Goal: Task Accomplishment & Management: Manage account settings

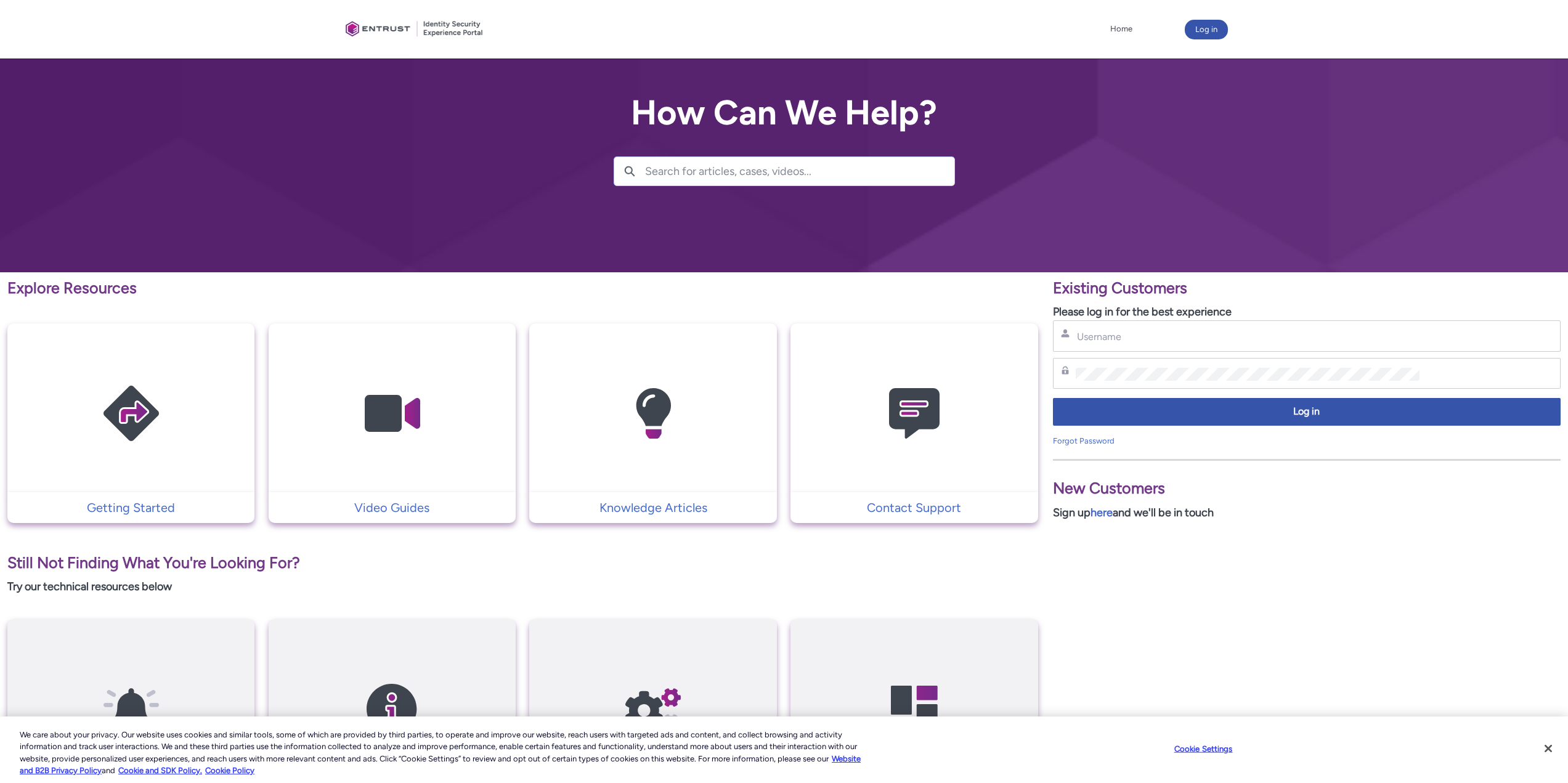
click at [1155, 319] on p "Please log in for the best experience" at bounding box center [1306, 312] width 507 height 17
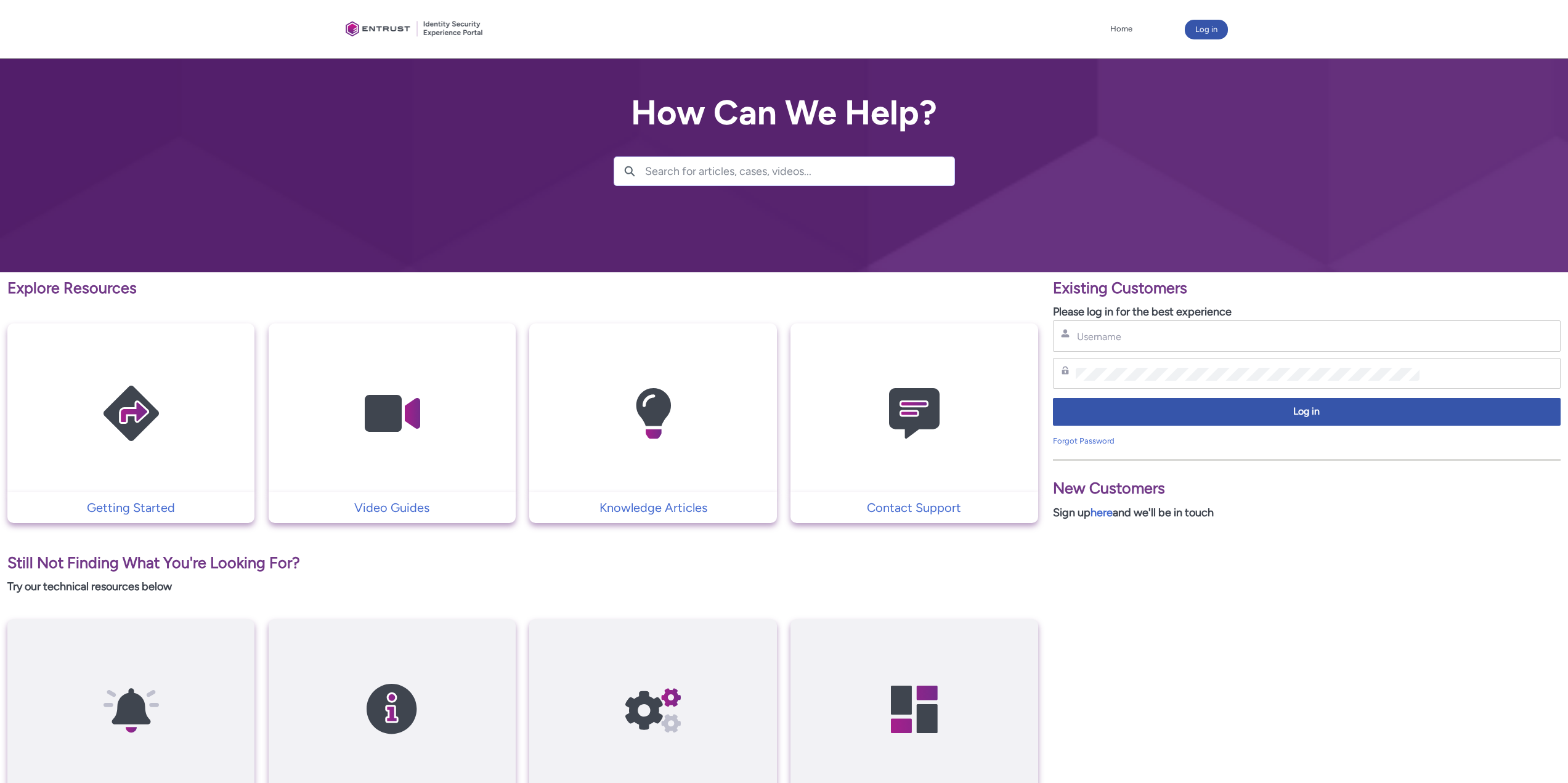
click at [1150, 327] on div "Username" at bounding box center [1306, 336] width 507 height 31
drag, startPoint x: 1150, startPoint y: 327, endPoint x: 1132, endPoint y: 337, distance: 20.6
click at [1147, 332] on div "Username" at bounding box center [1306, 336] width 507 height 31
click at [1129, 338] on input "Username" at bounding box center [1248, 336] width 344 height 13
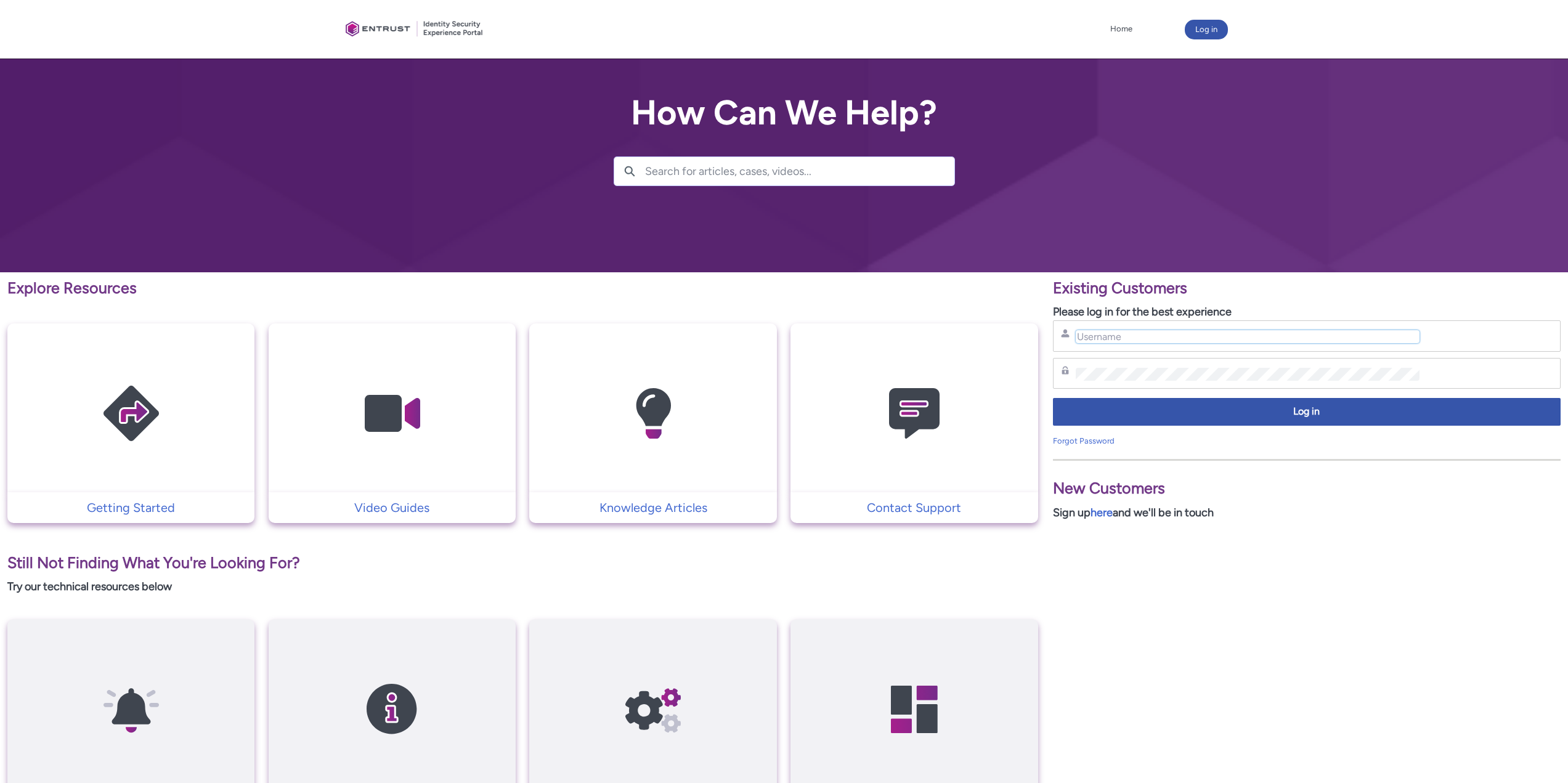
click at [1129, 338] on input "Username" at bounding box center [1248, 336] width 344 height 13
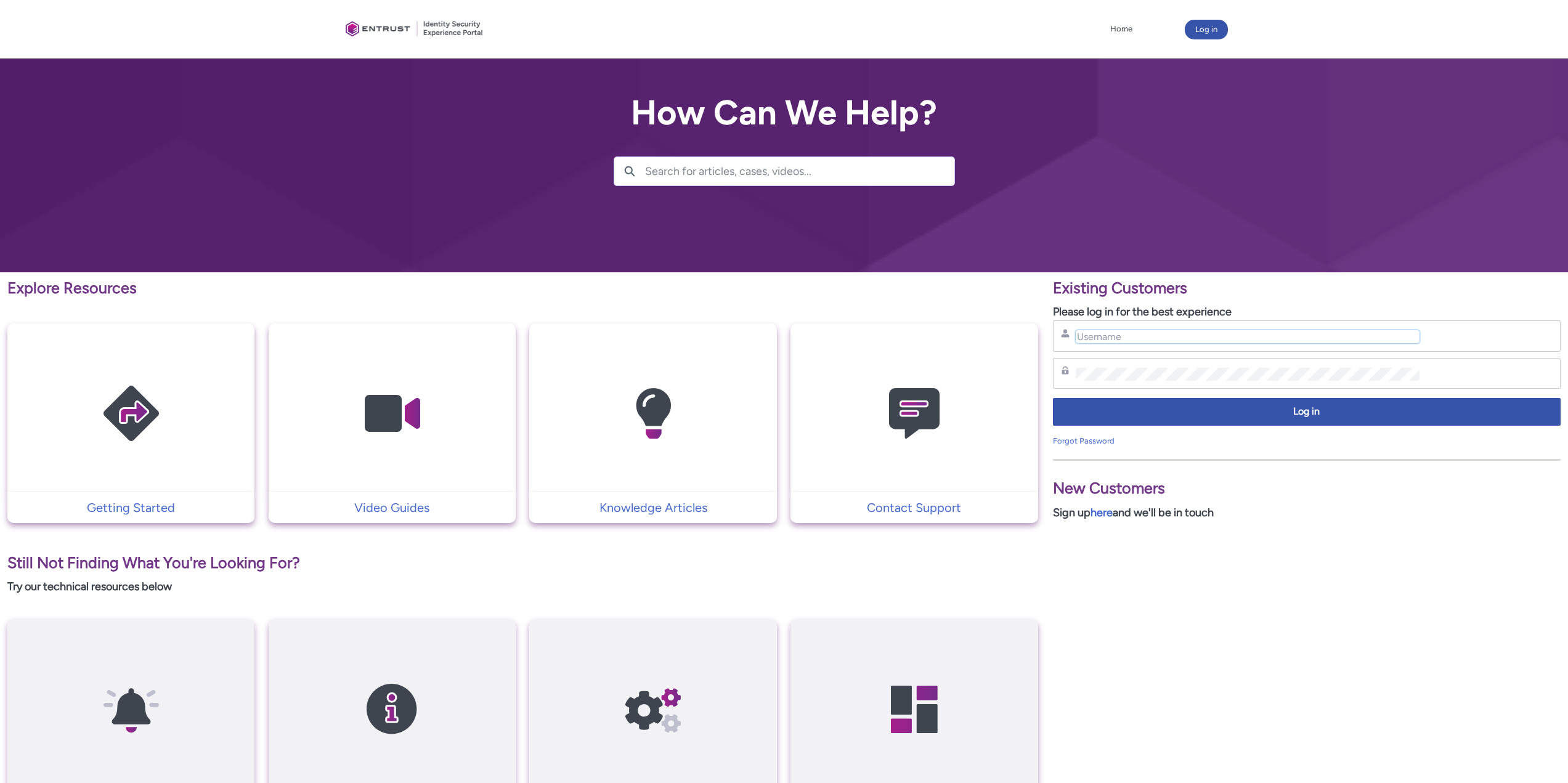
click at [1131, 338] on input "Username" at bounding box center [1248, 336] width 344 height 13
click at [1132, 338] on input "Username" at bounding box center [1248, 336] width 344 height 13
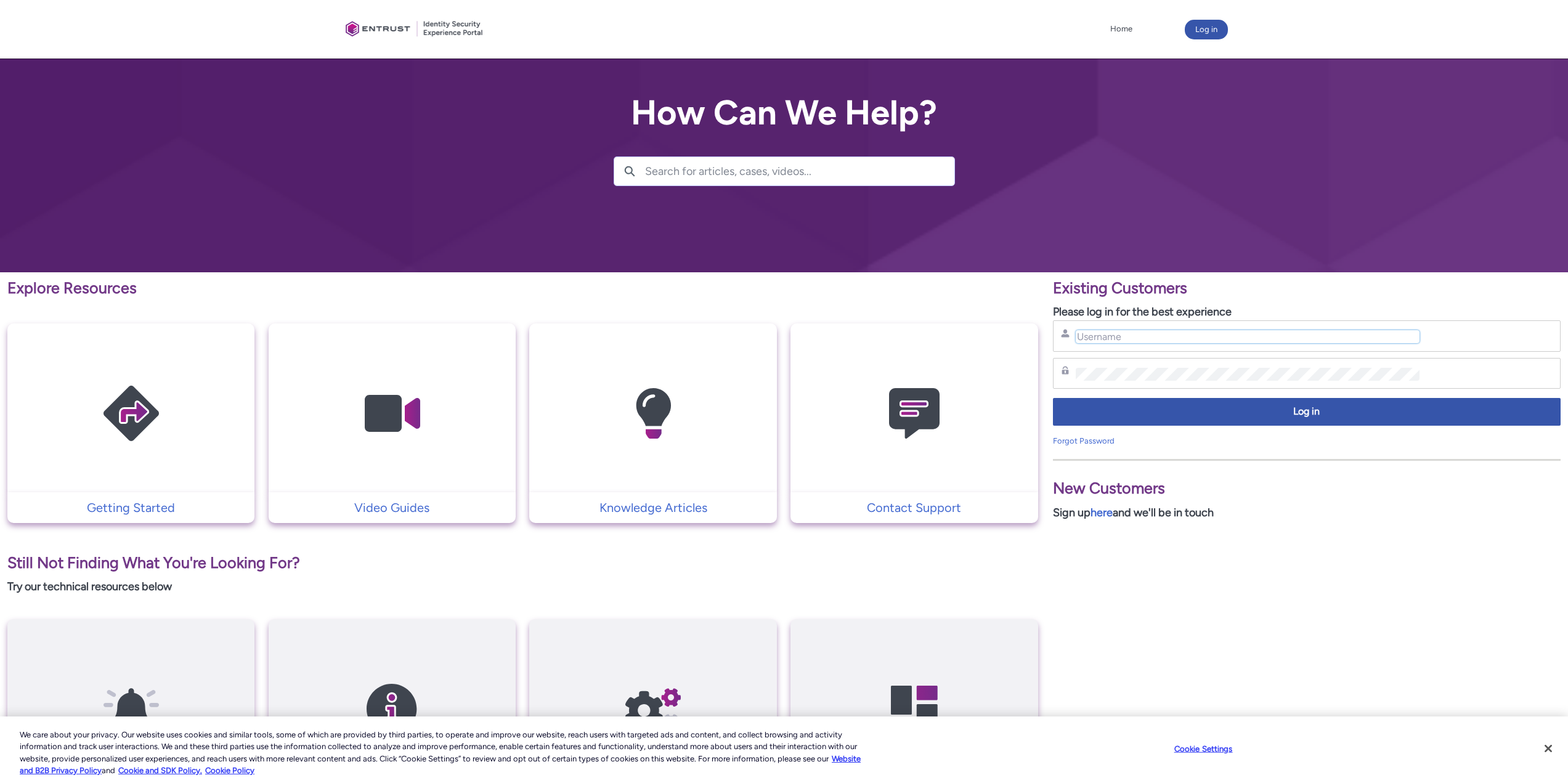
click at [1096, 339] on input "Username" at bounding box center [1248, 336] width 344 height 13
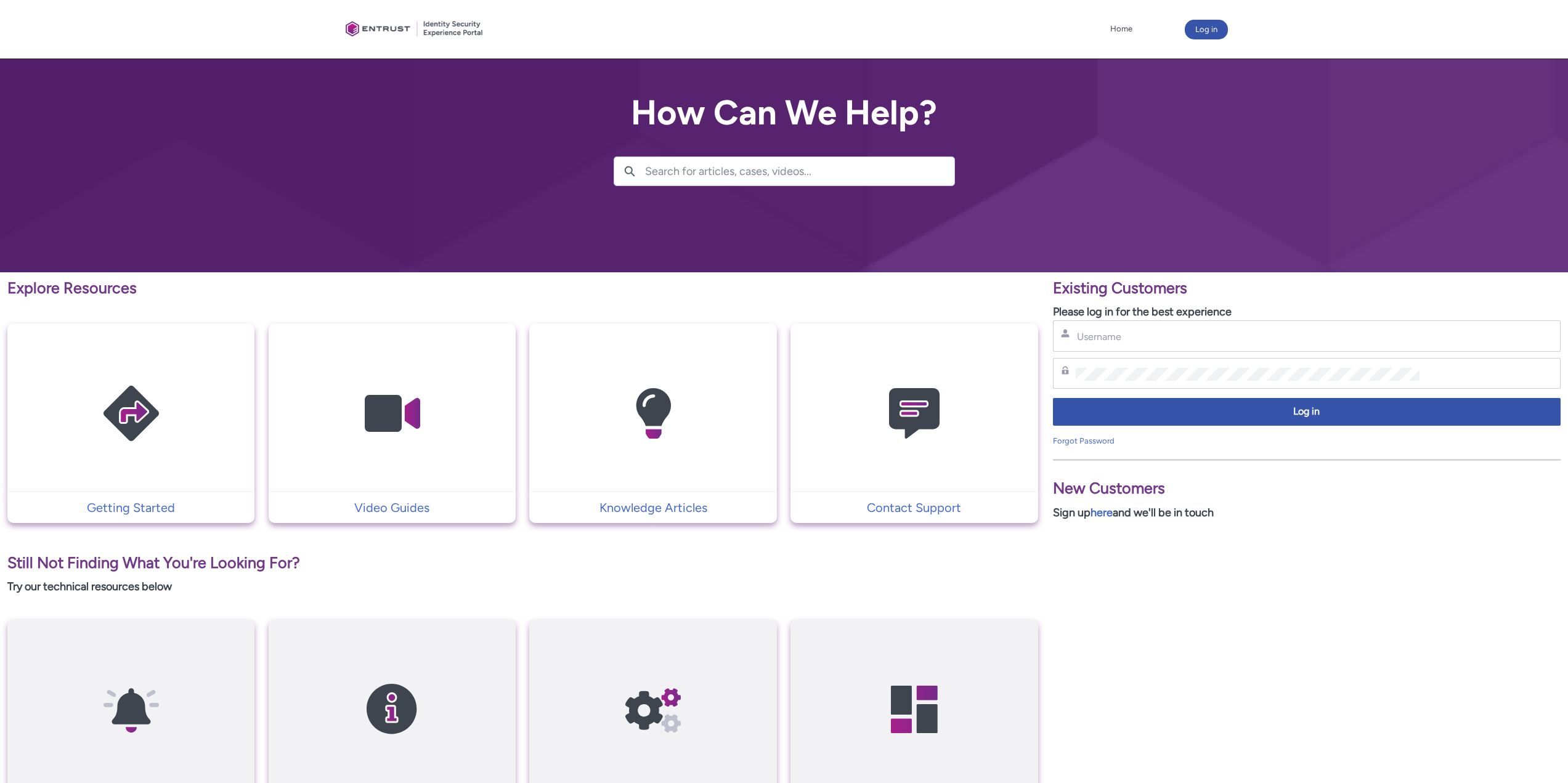
click at [1123, 346] on div "Username" at bounding box center [1306, 336] width 507 height 31
click at [1121, 337] on input "Username" at bounding box center [1248, 336] width 344 height 13
type input "florin.i.dominte@pwc.com"
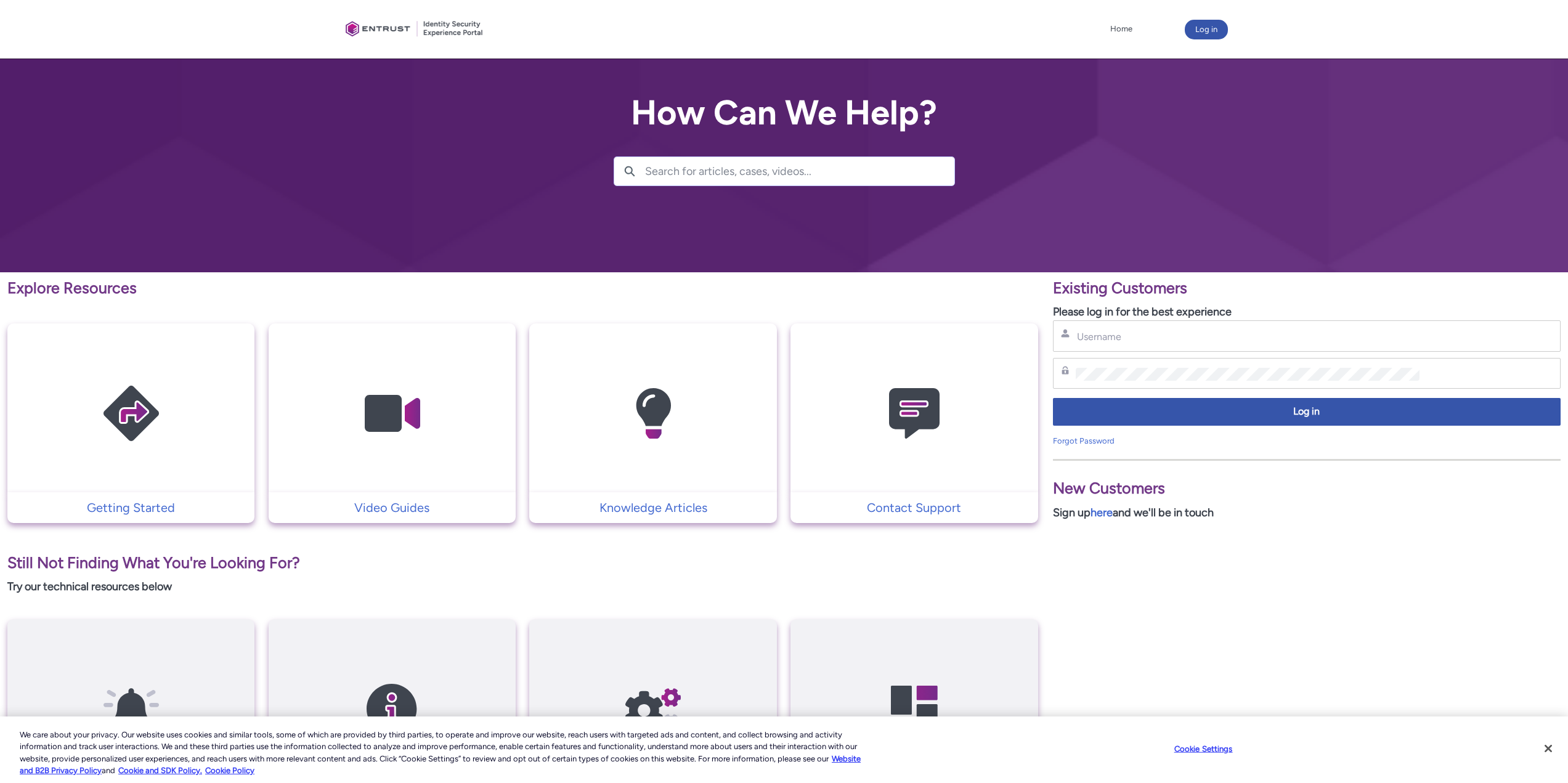
scroll to position [146, 0]
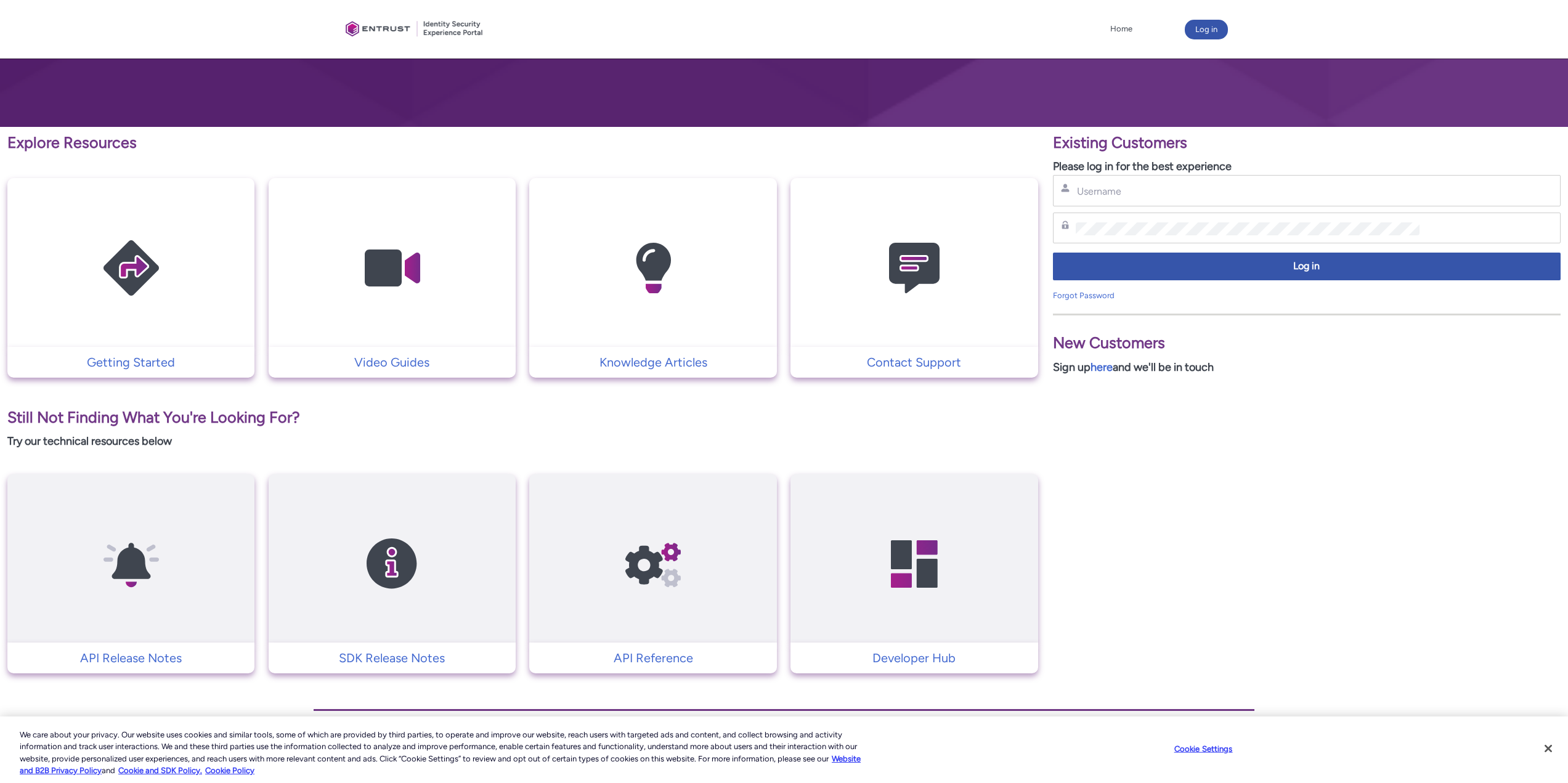
click at [891, 332] on img at bounding box center [914, 269] width 117 height 133
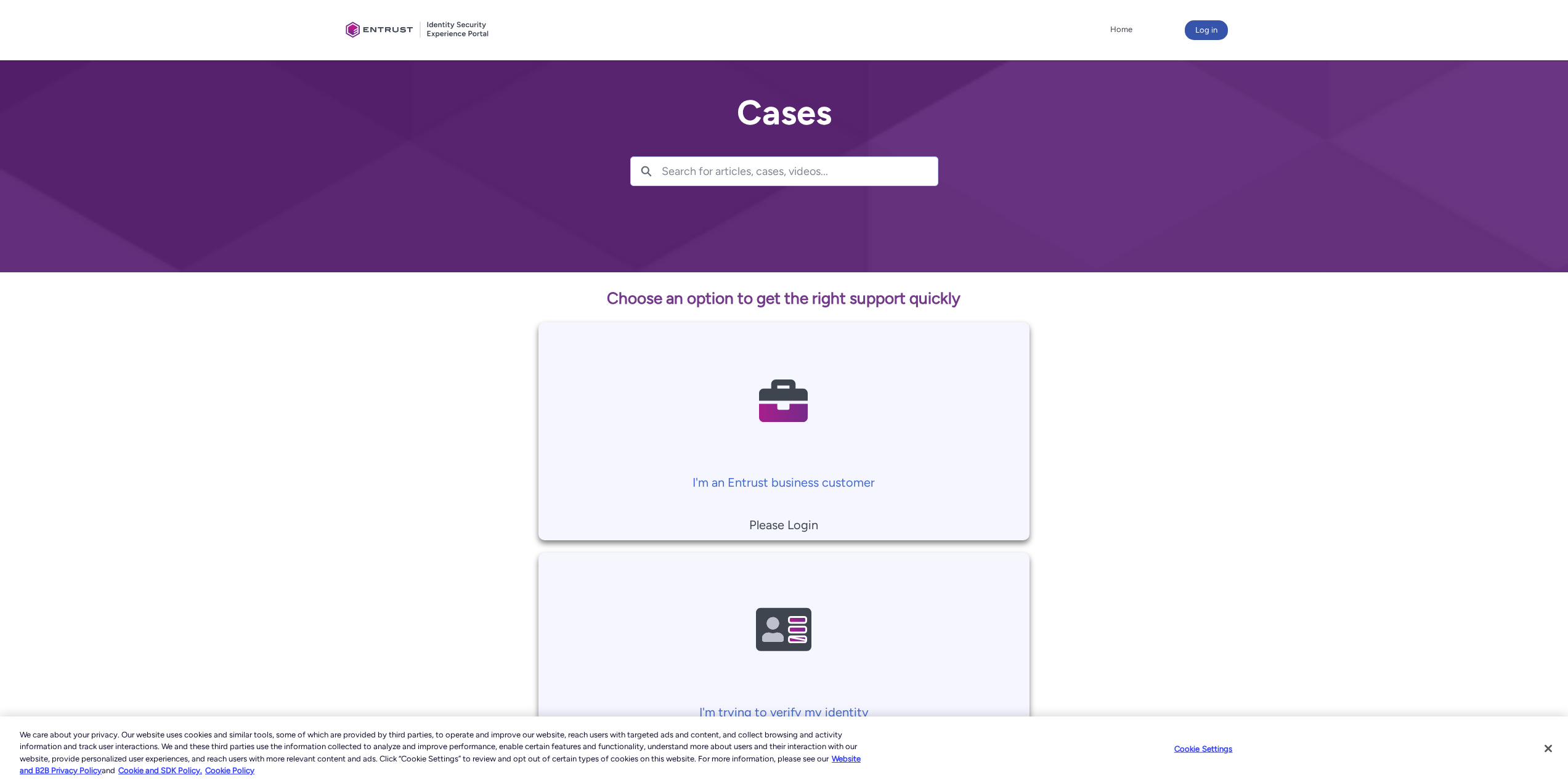
scroll to position [65, 0]
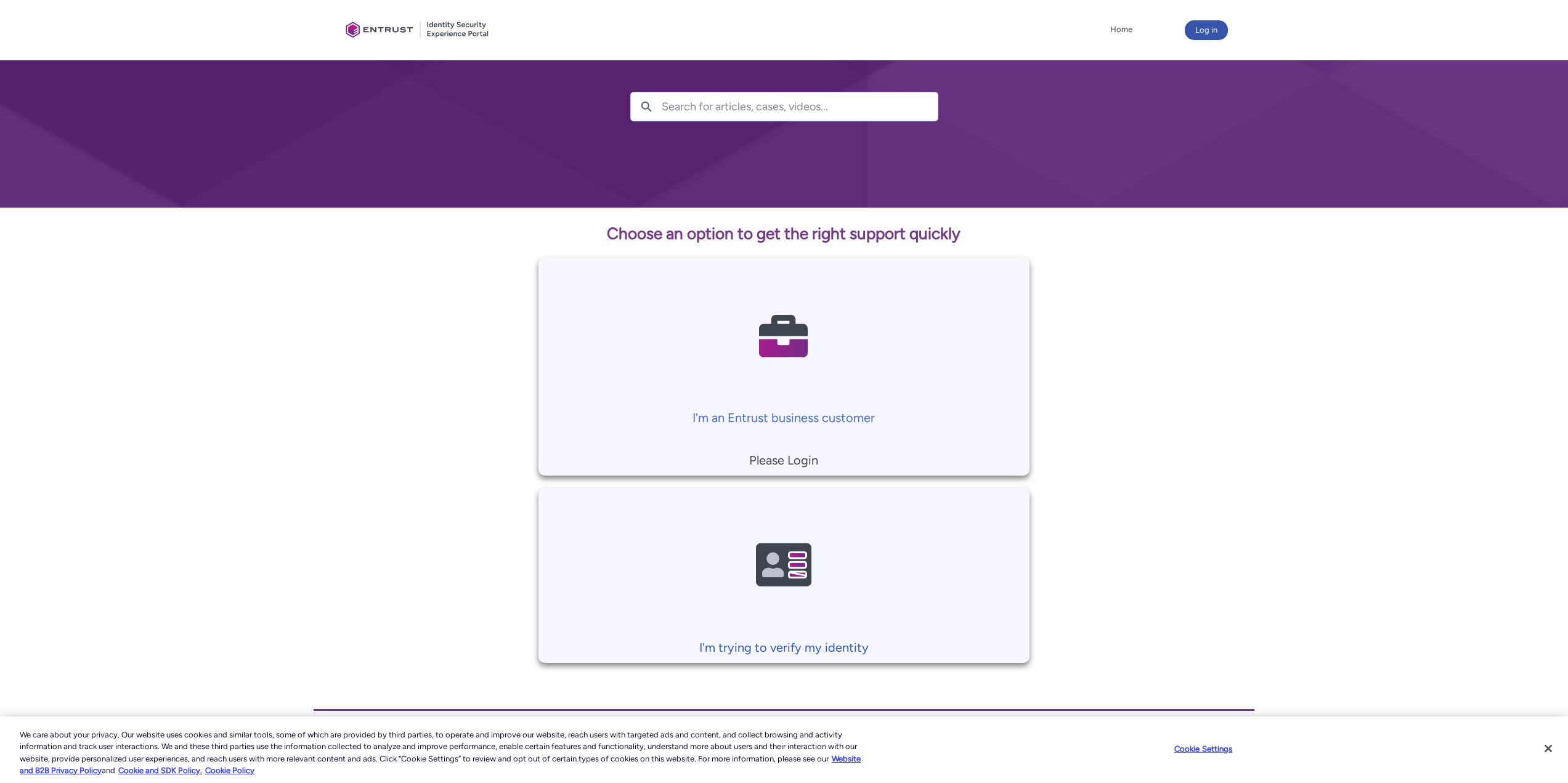
click at [777, 646] on p "I'm trying to verify my identity" at bounding box center [783, 647] width 478 height 19
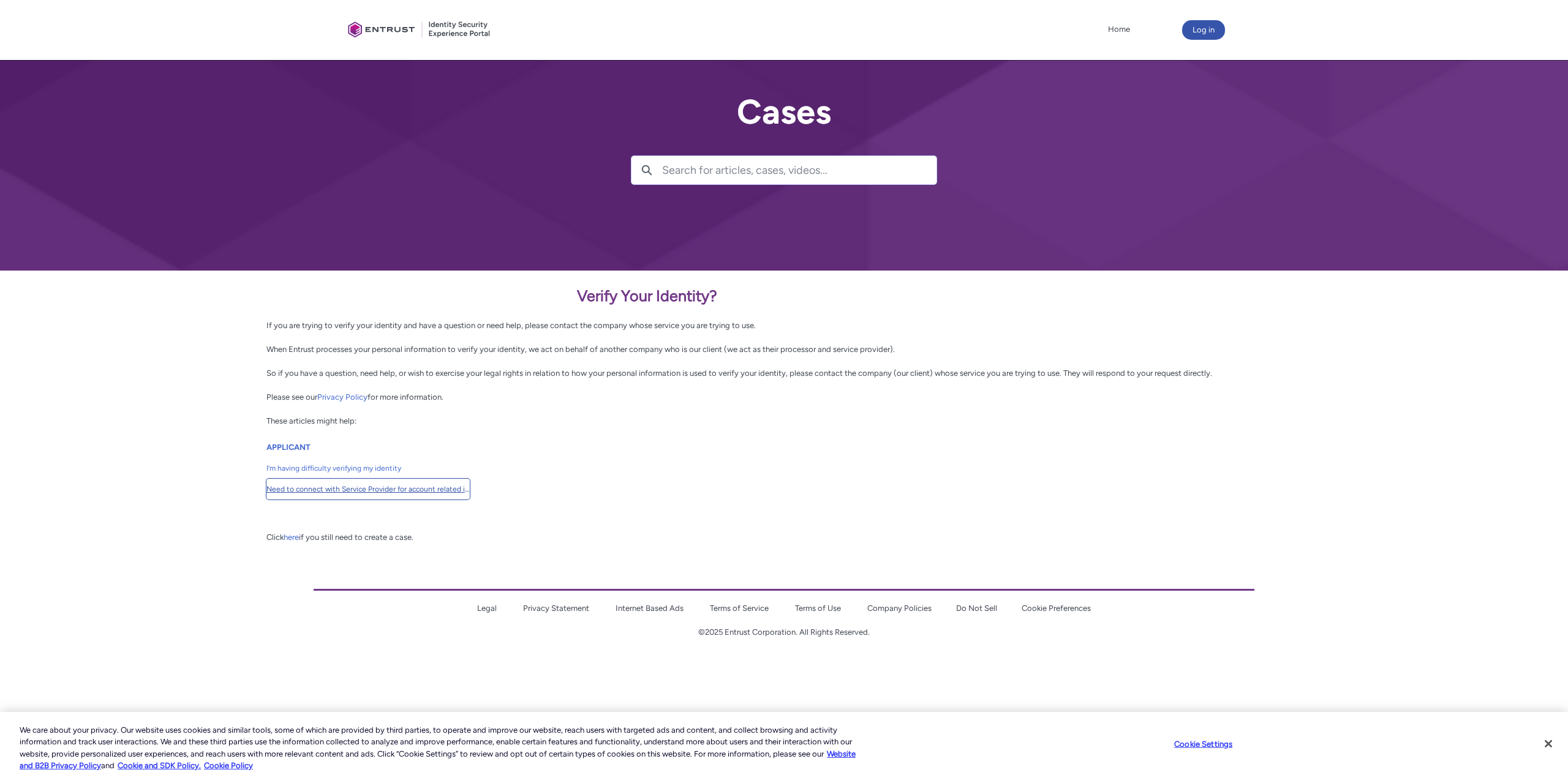
click at [385, 492] on span "Need to connect with Service Provider for account related issues" at bounding box center [367, 489] width 203 height 11
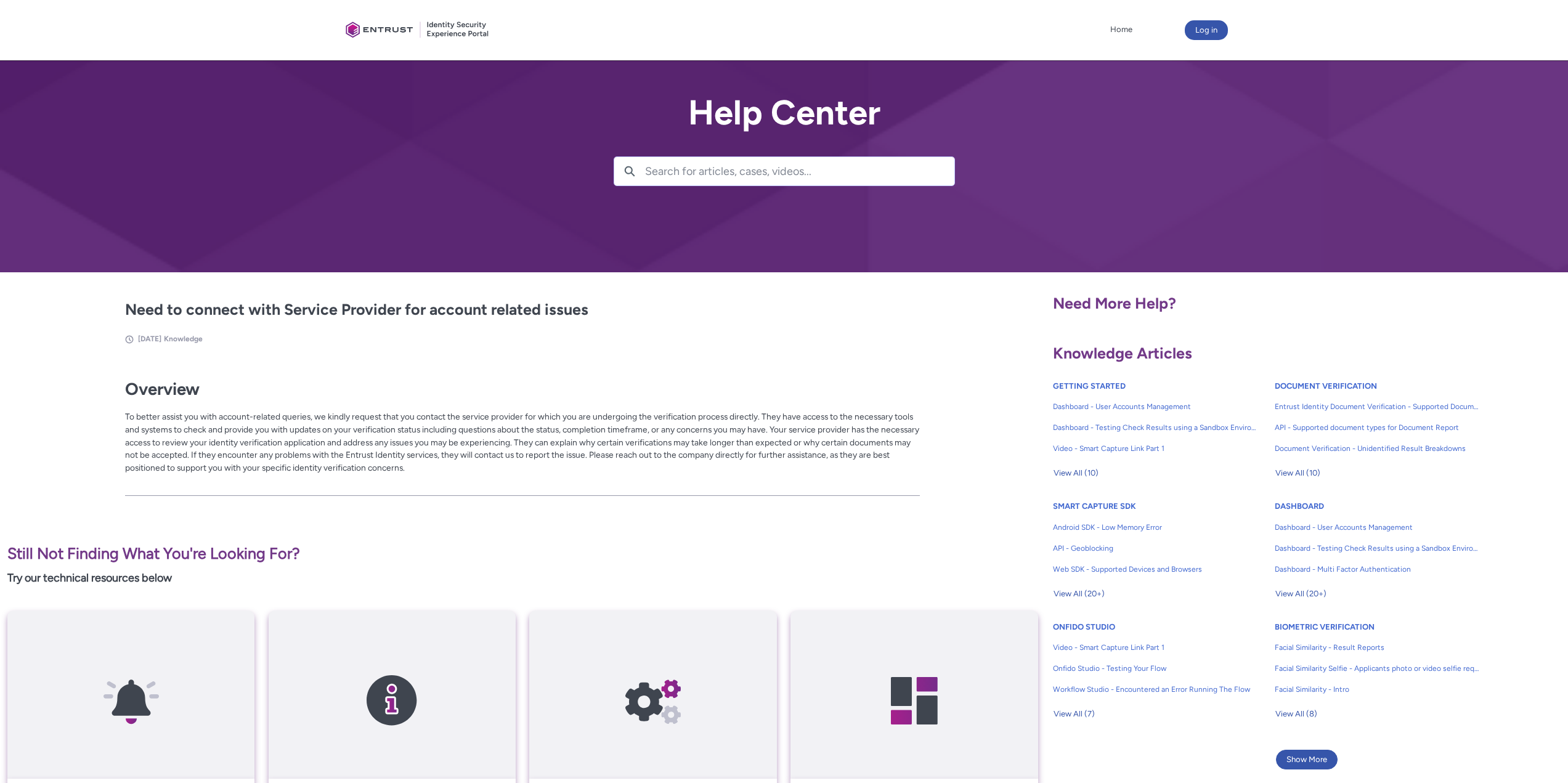
scroll to position [204, 0]
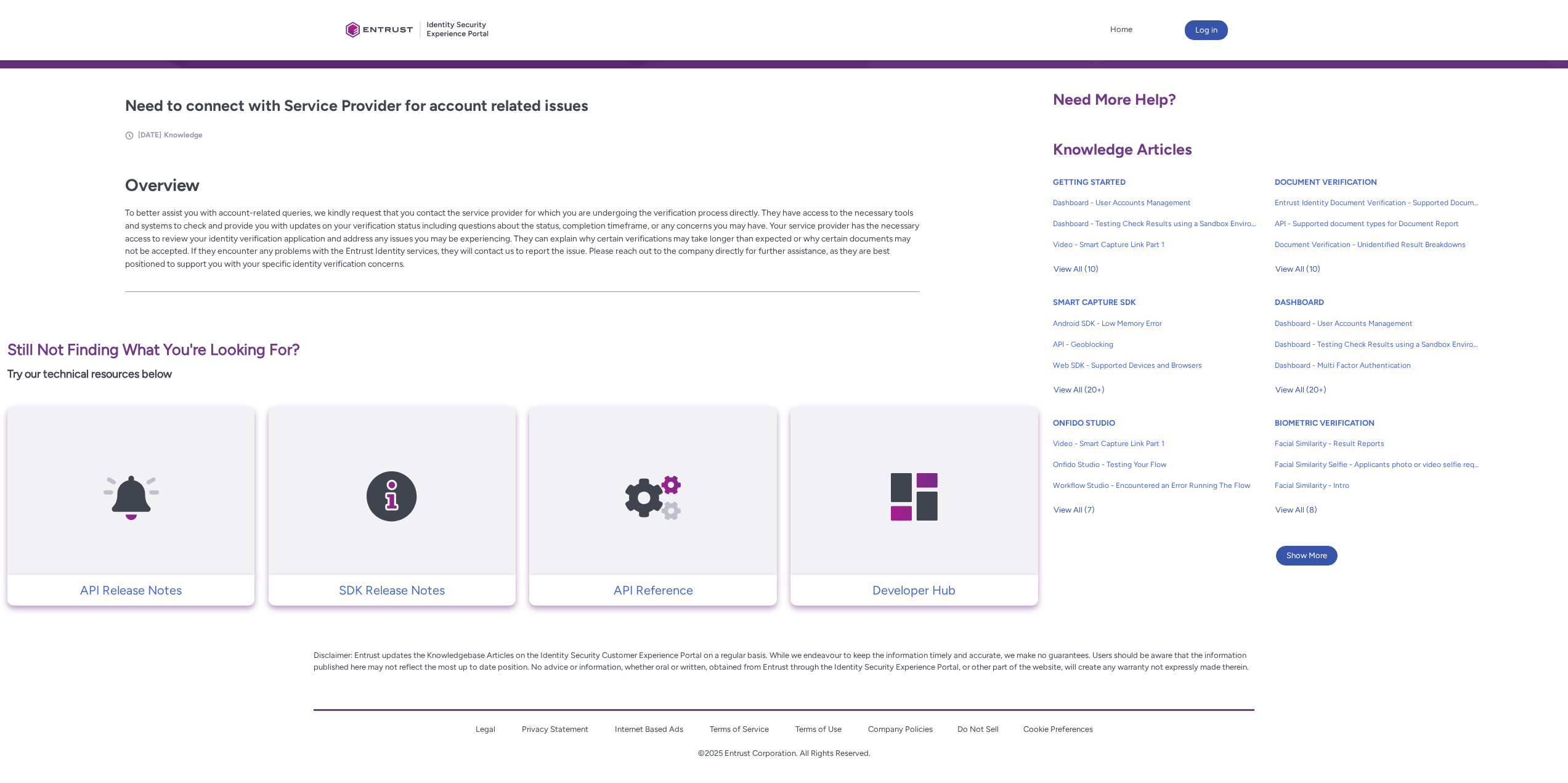
drag, startPoint x: 324, startPoint y: 291, endPoint x: 308, endPoint y: 283, distance: 17.9
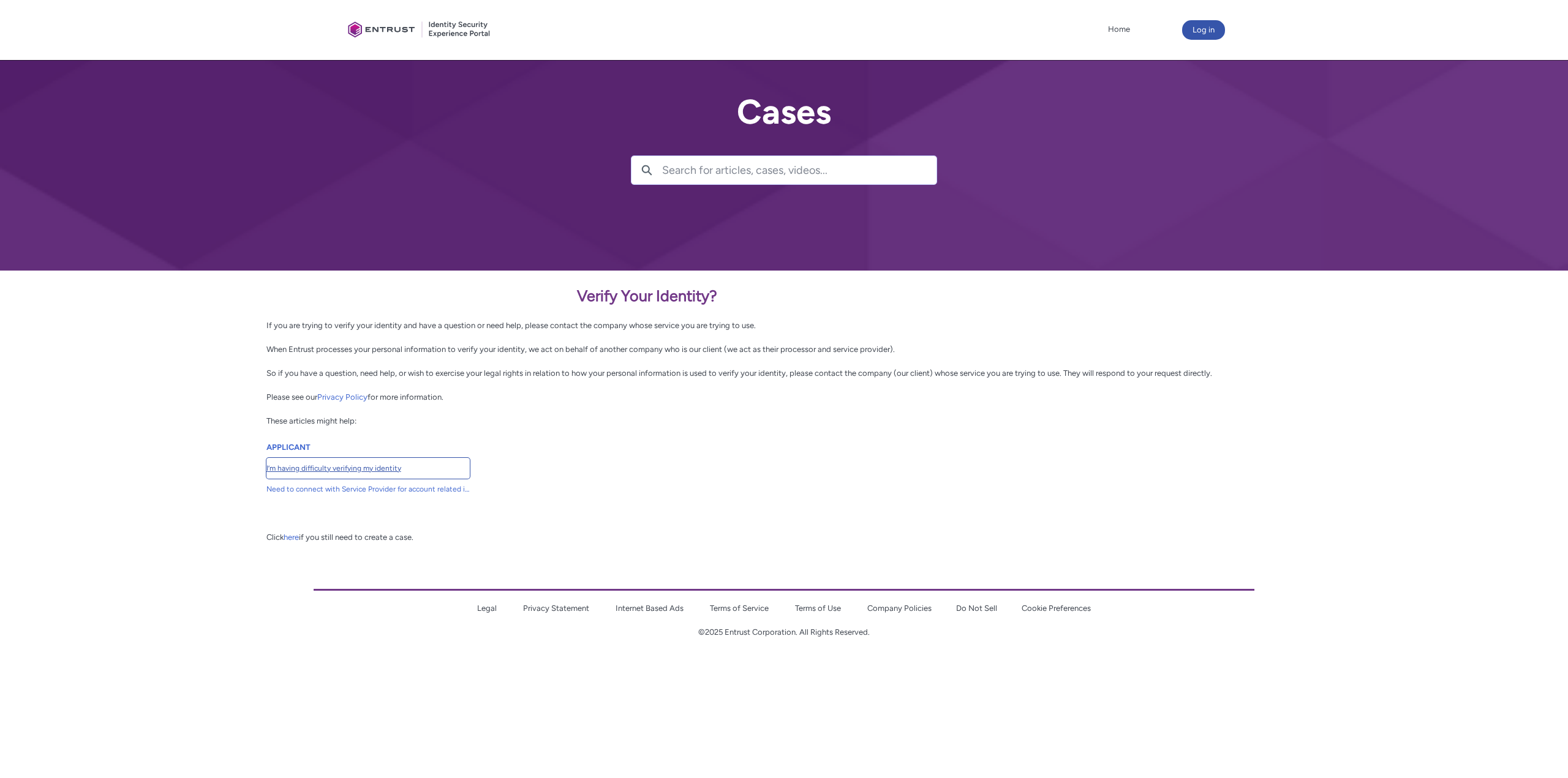
click at [352, 473] on span "I’m having difficulty verifying my identity" at bounding box center [367, 468] width 203 height 11
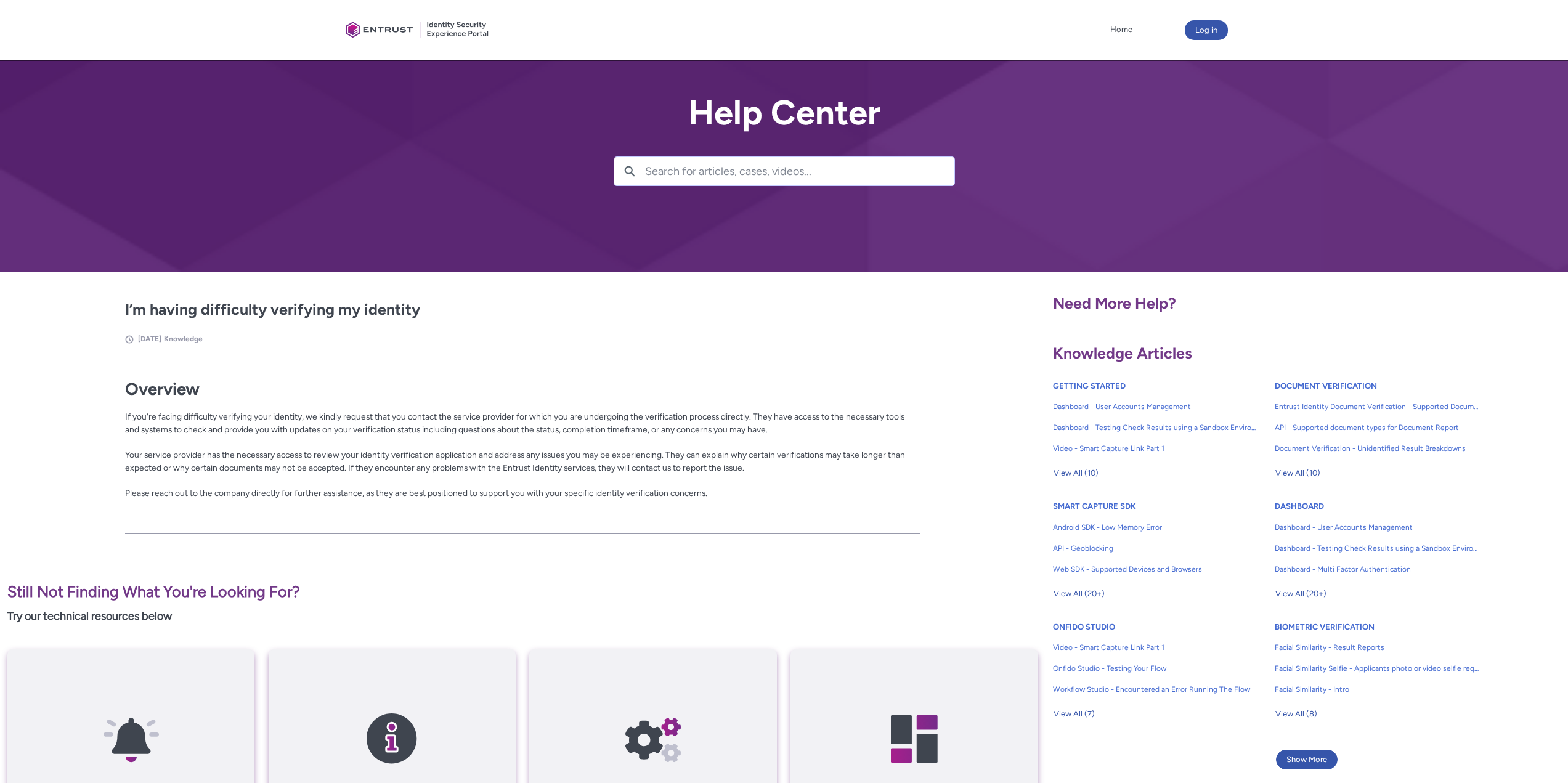
scroll to position [185, 0]
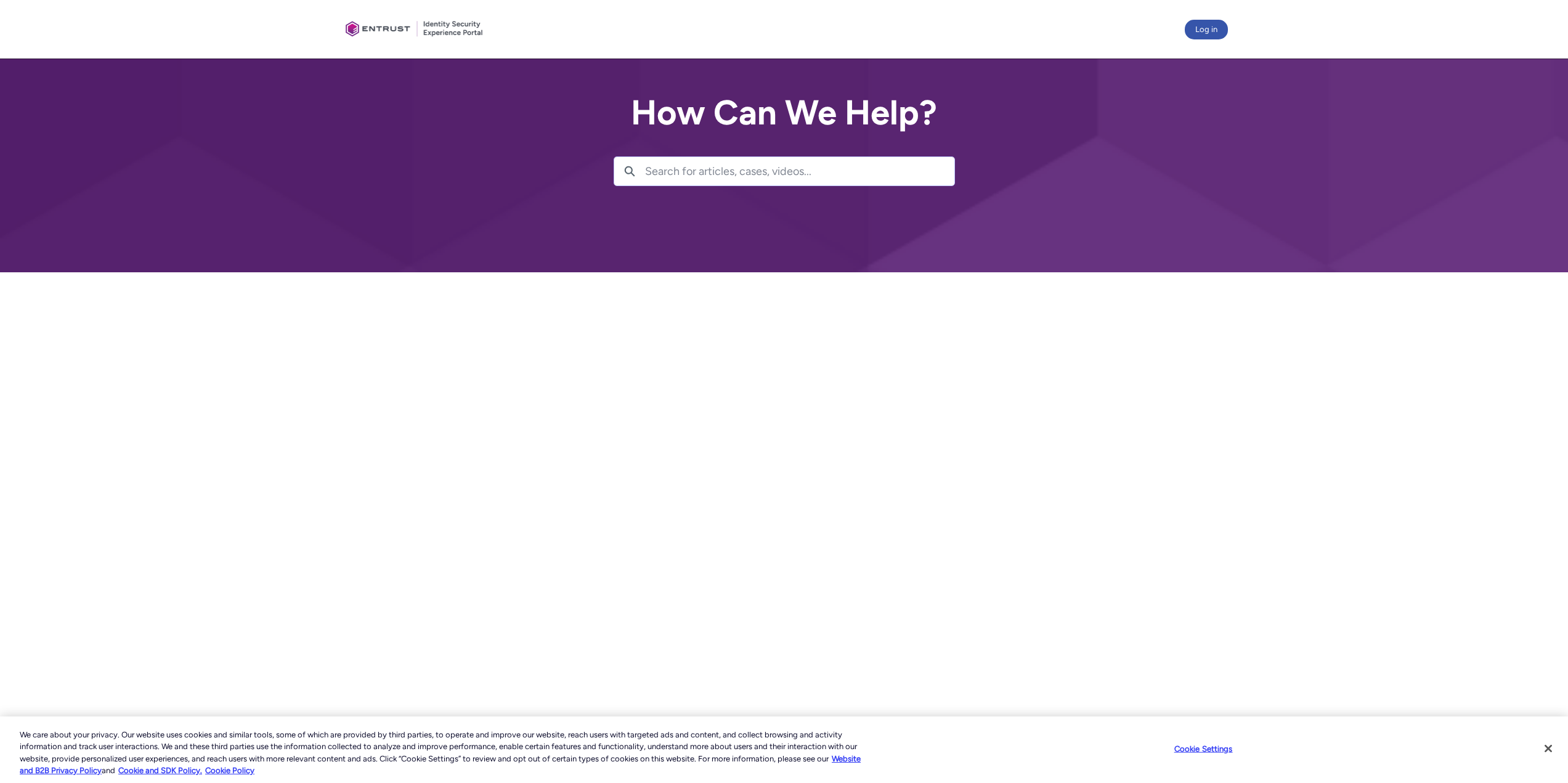
scroll to position [146, 0]
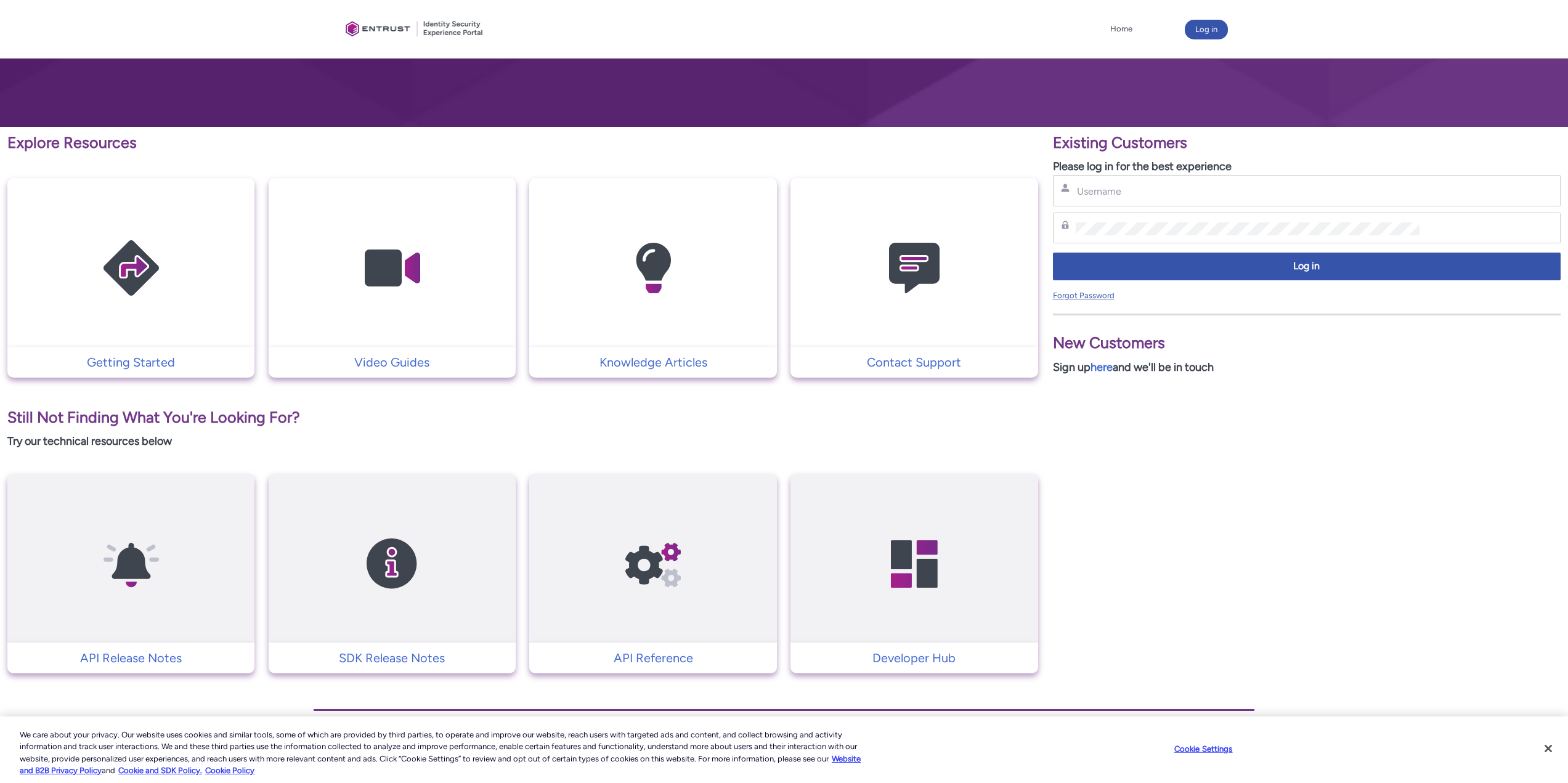
click at [1083, 299] on link "Forgot Password" at bounding box center [1083, 295] width 62 height 9
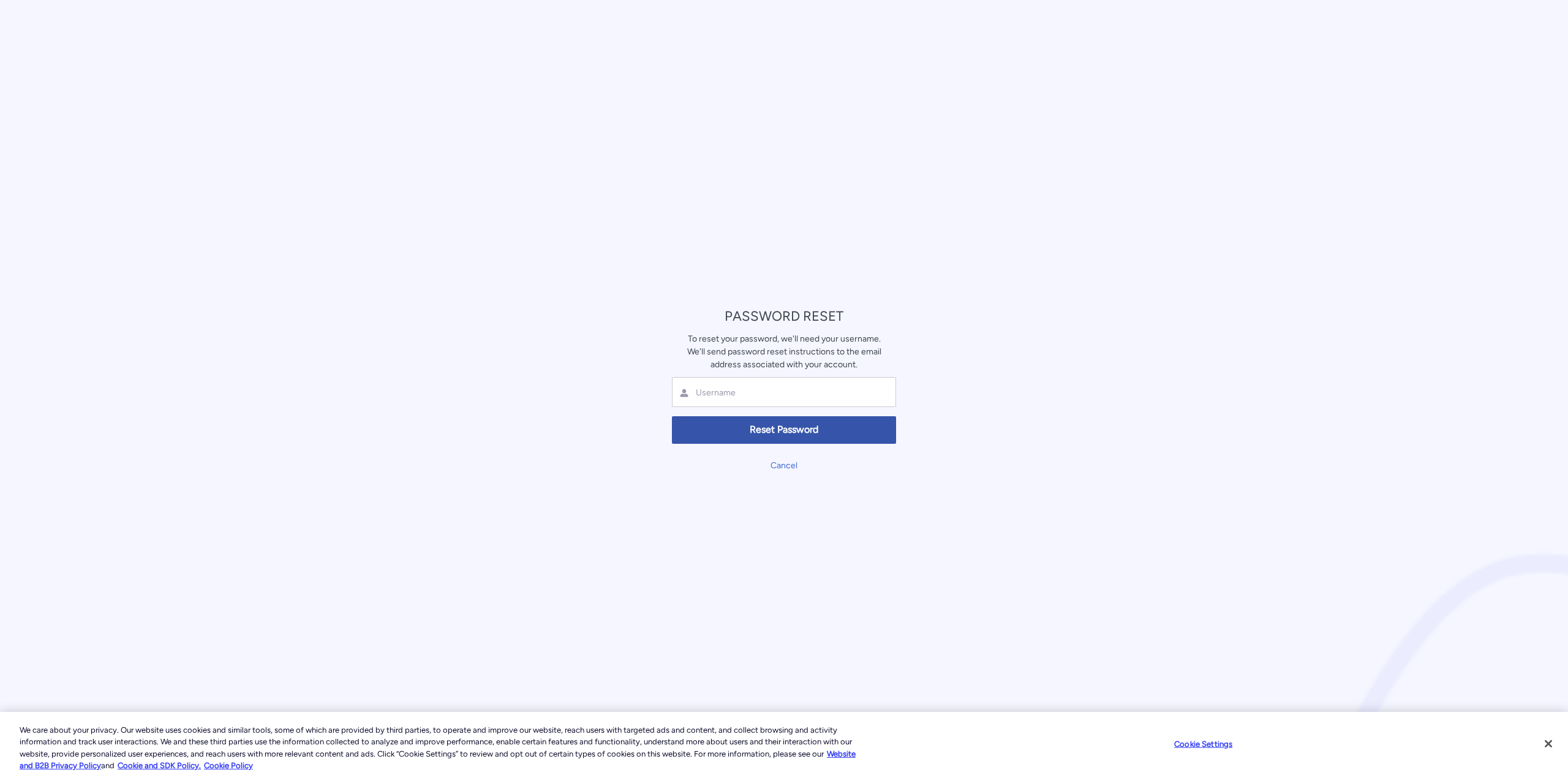
click at [708, 381] on div at bounding box center [783, 391] width 224 height 30
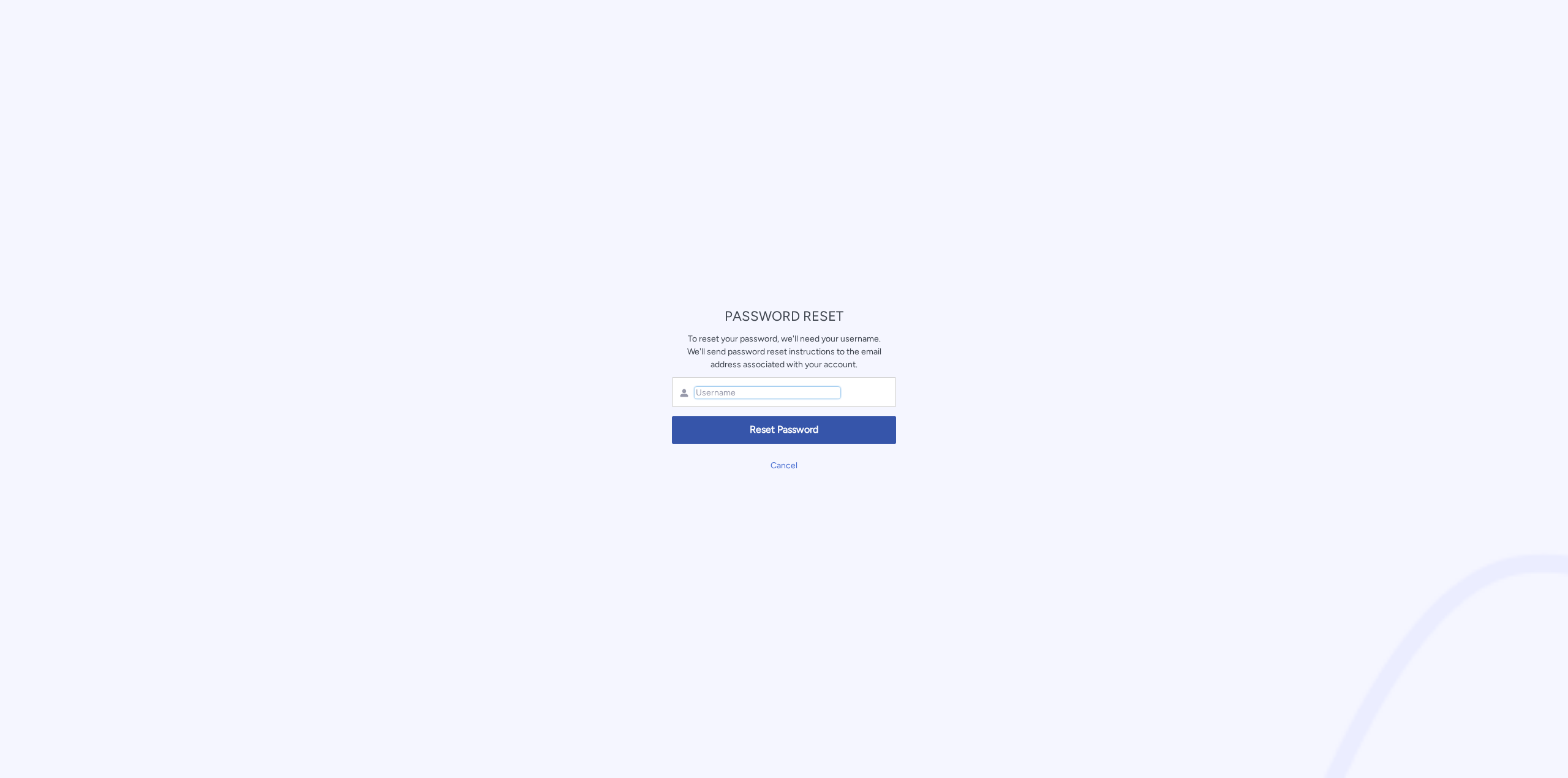
click at [706, 396] on input "text" at bounding box center [767, 392] width 146 height 12
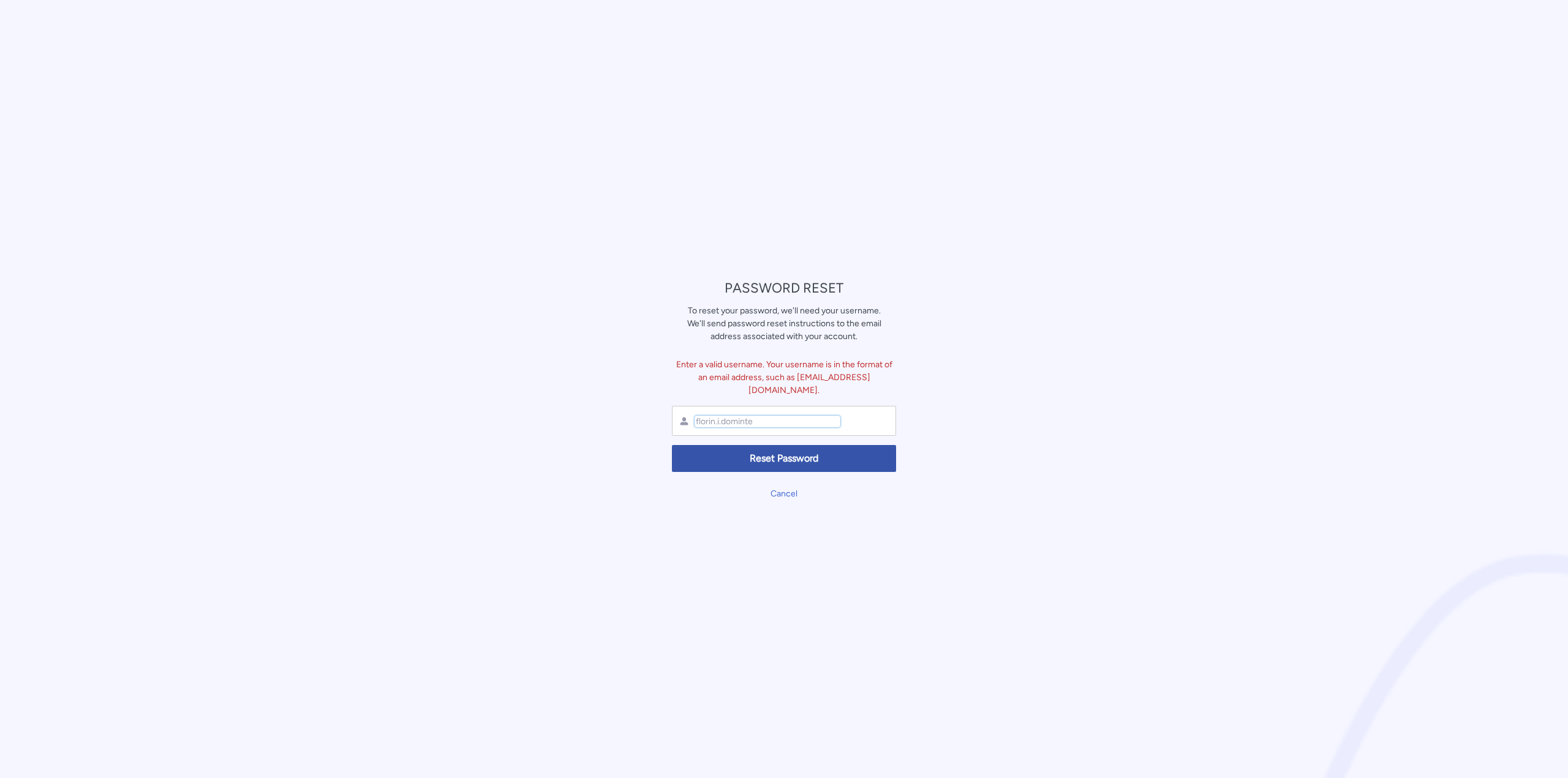
click at [741, 416] on input "florin.i.dominte" at bounding box center [767, 422] width 146 height 12
type input "[EMAIL_ADDRESS][DOMAIN_NAME]"
click at [766, 452] on span "Reset Password" at bounding box center [784, 458] width 208 height 14
click at [852, 452] on span "Reset Password" at bounding box center [784, 458] width 208 height 14
click at [814, 416] on input "florin.i.dominte@pwc.com" at bounding box center [767, 422] width 146 height 12
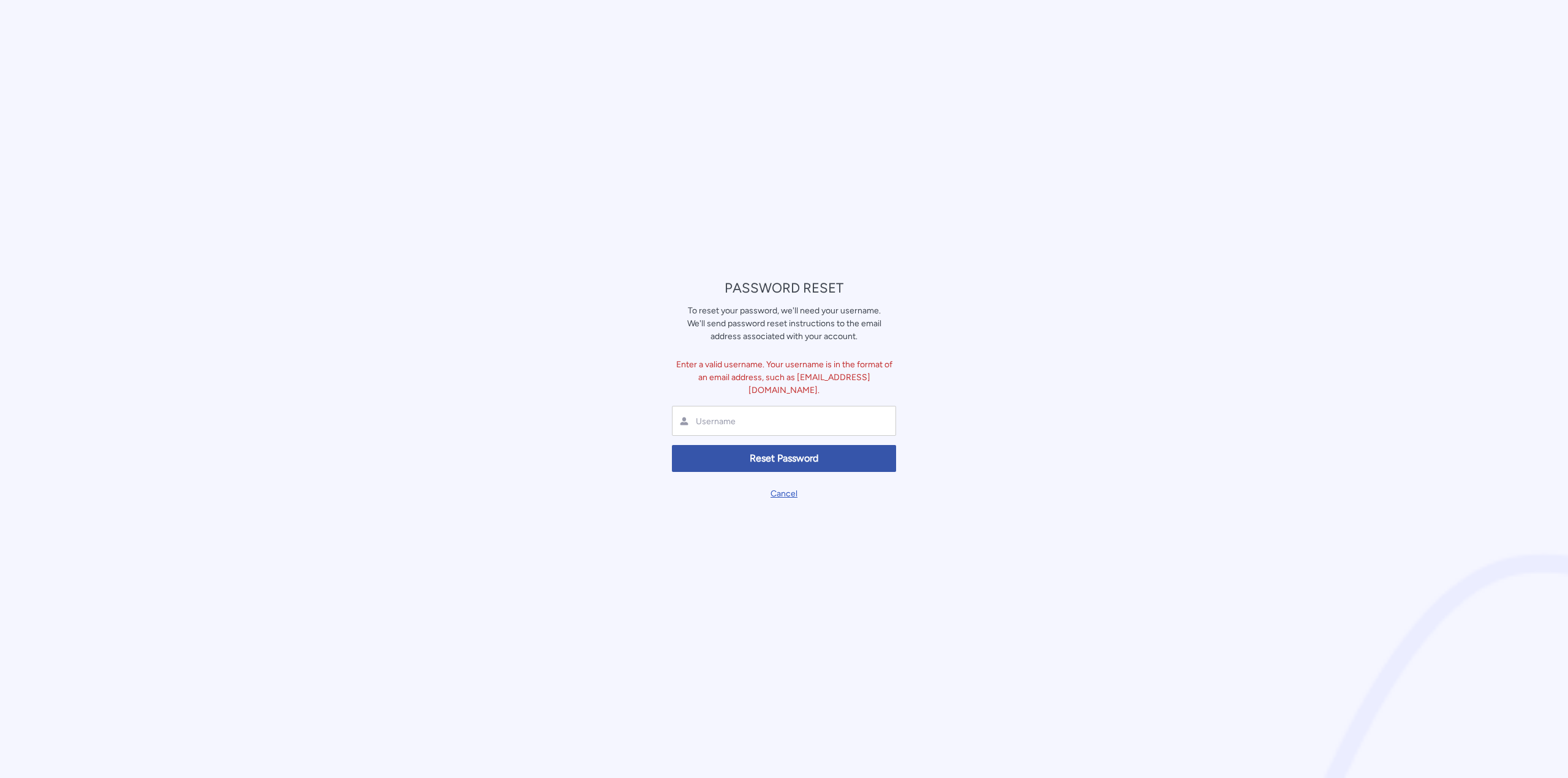
click at [788, 489] on link "Cancel" at bounding box center [784, 493] width 27 height 11
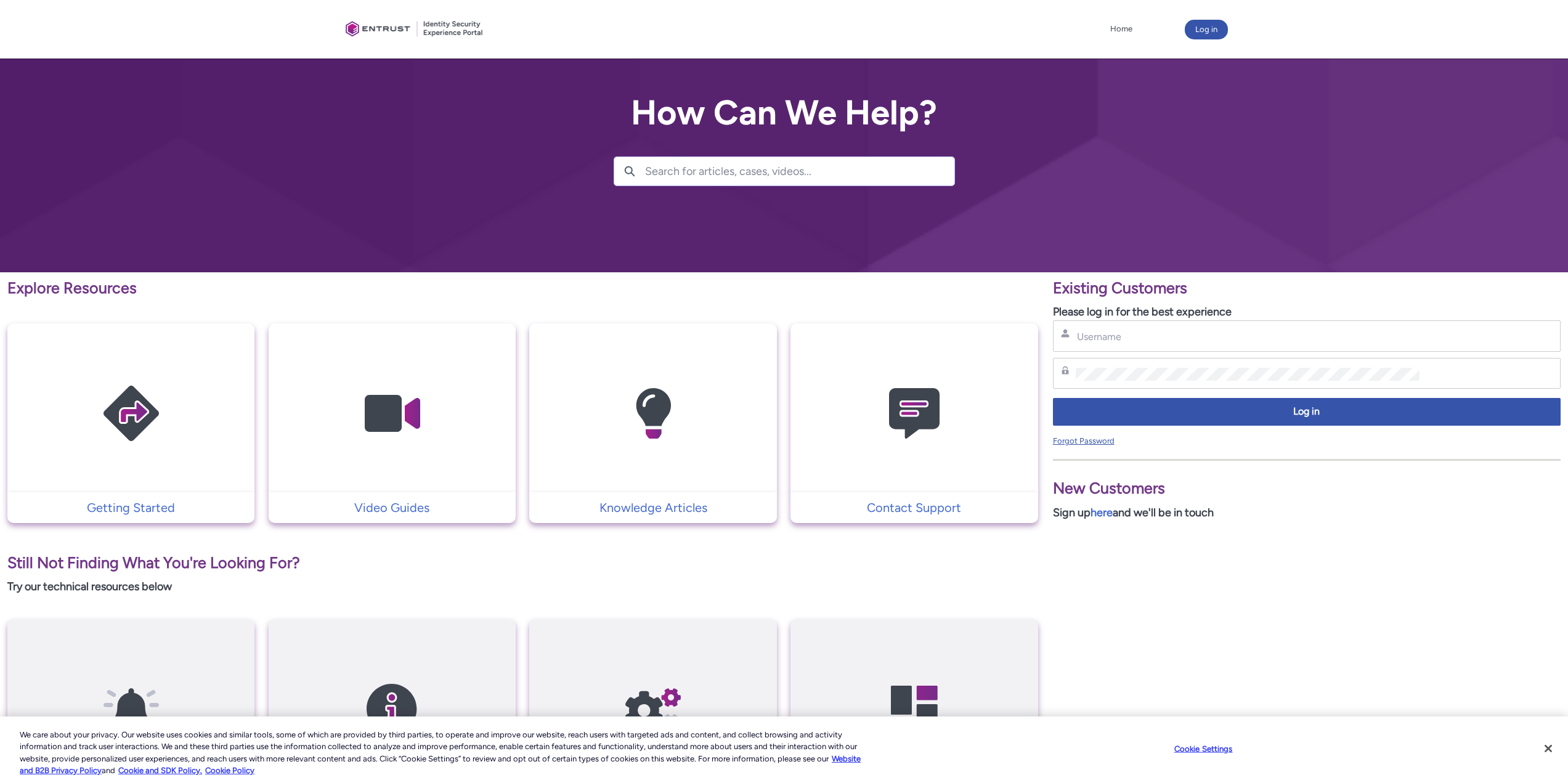
click at [1085, 440] on link "Forgot Password" at bounding box center [1083, 440] width 62 height 9
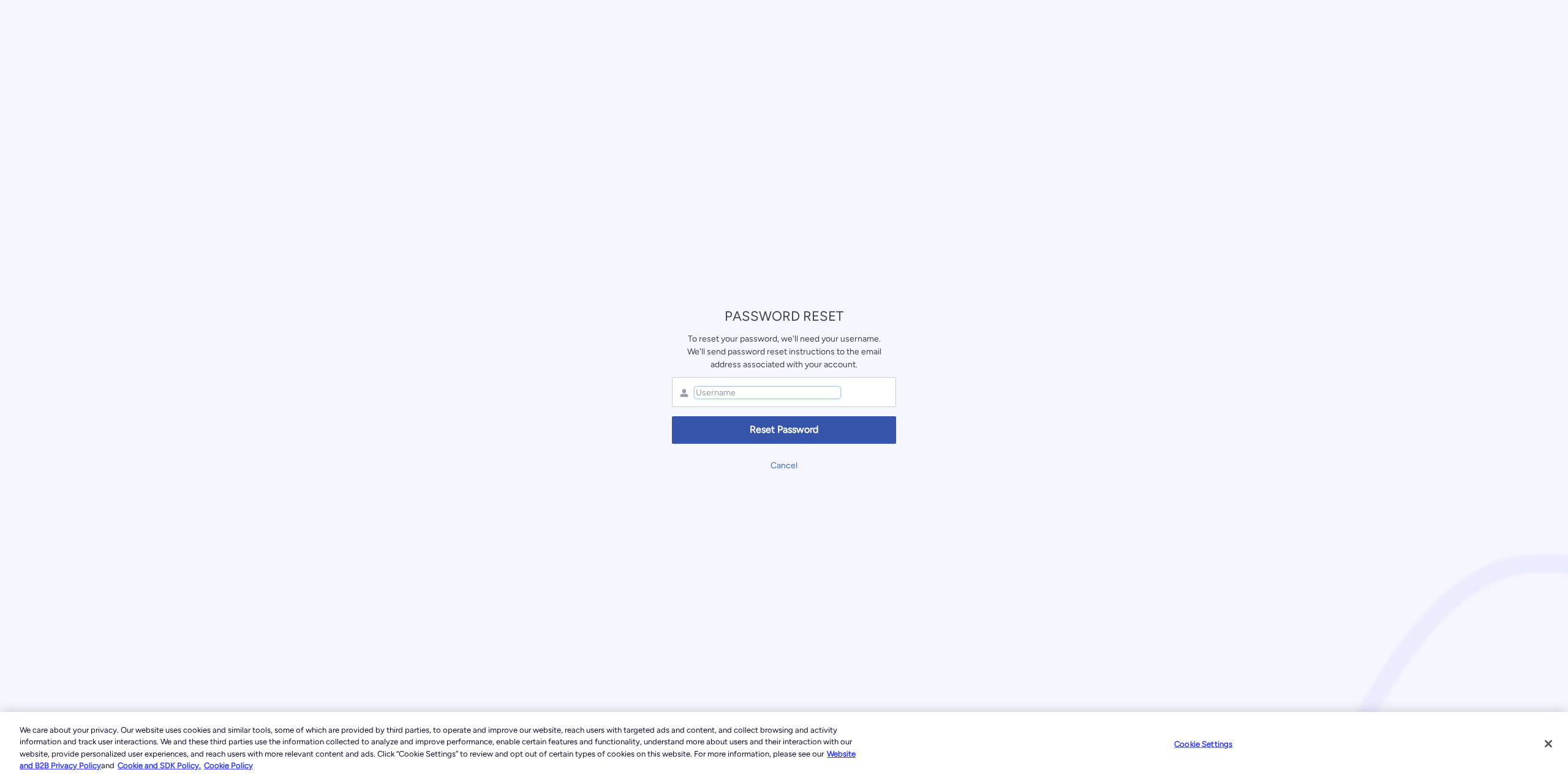
click at [725, 396] on input "text" at bounding box center [767, 392] width 146 height 12
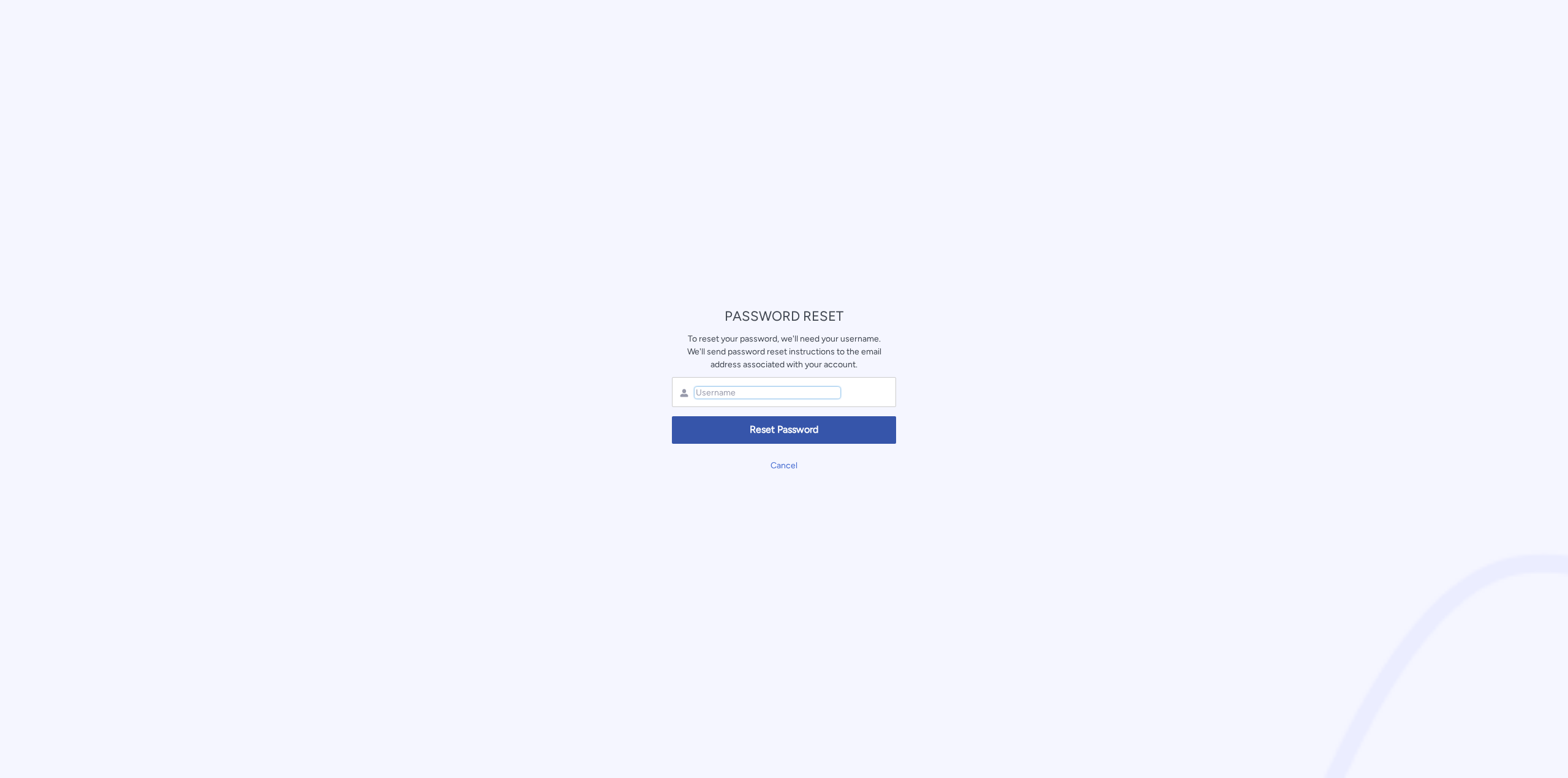
click at [733, 396] on input "text" at bounding box center [767, 392] width 146 height 12
paste input "florin.i.dominte@pwc.com"
type input "florin.i.dominte@pwc.com"
click at [779, 424] on span "Reset Password" at bounding box center [784, 430] width 208 height 14
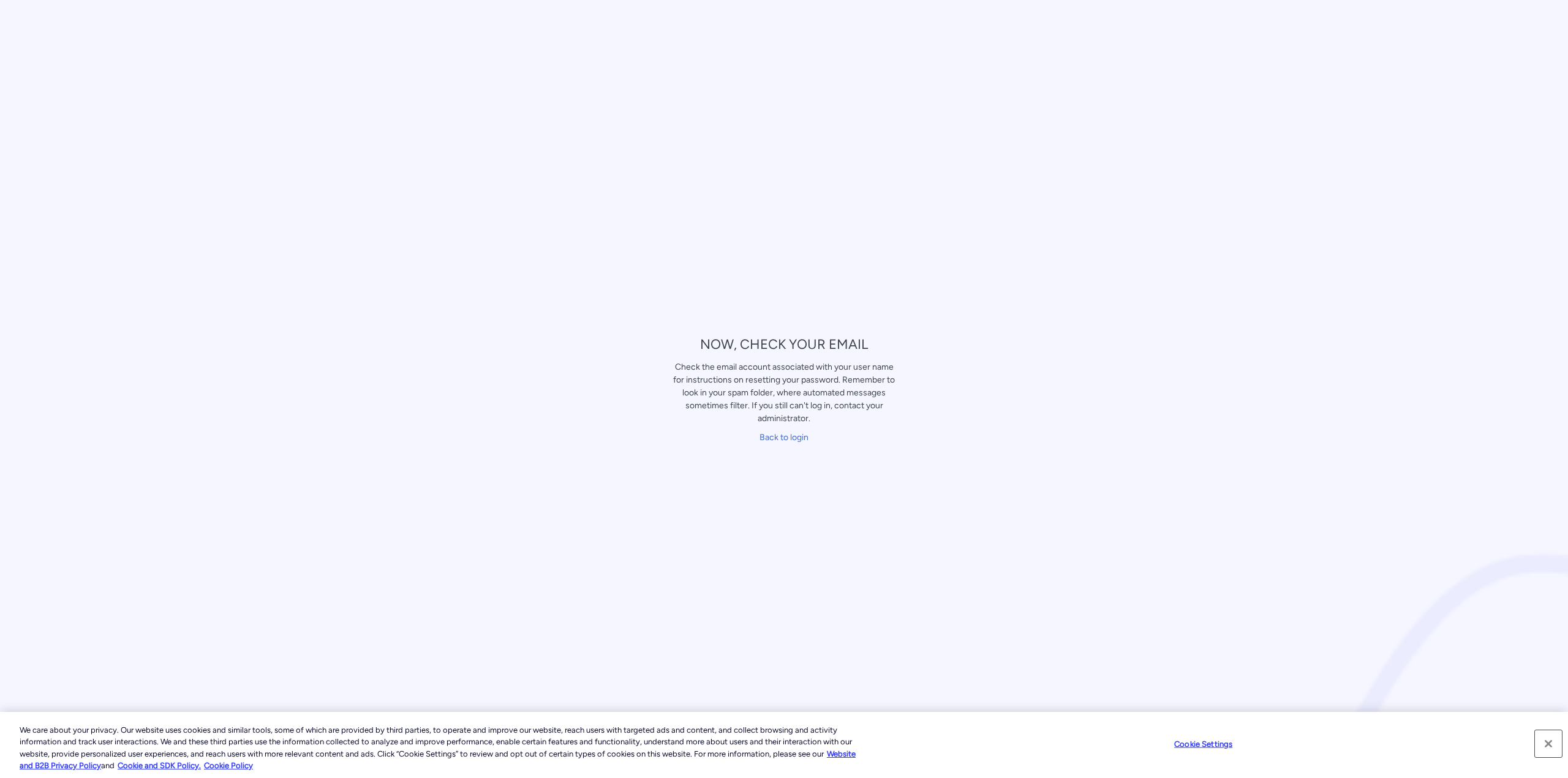
click at [1551, 748] on button "Close" at bounding box center [1549, 744] width 27 height 27
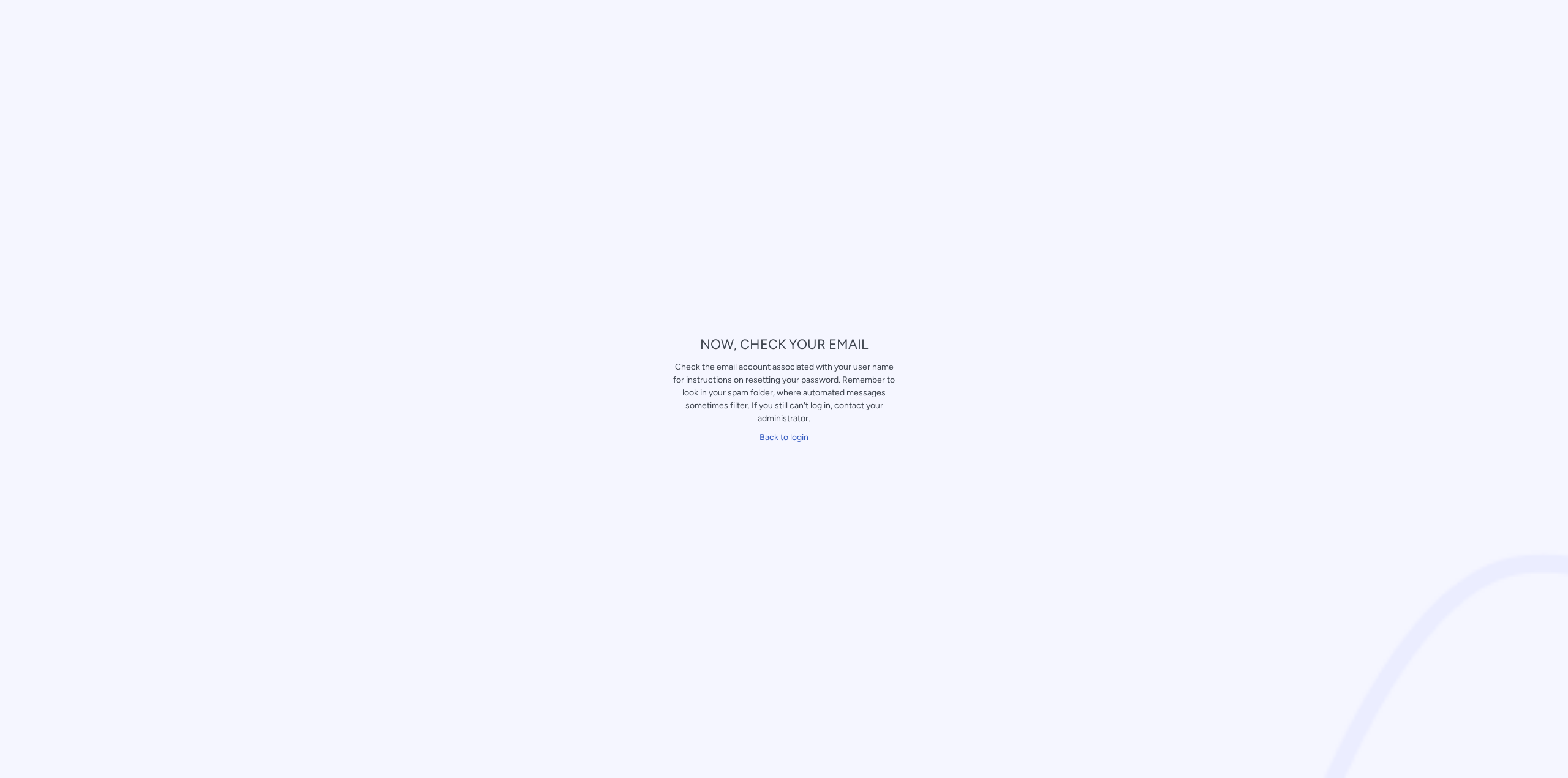
click at [783, 434] on link "Back to login" at bounding box center [784, 437] width 49 height 11
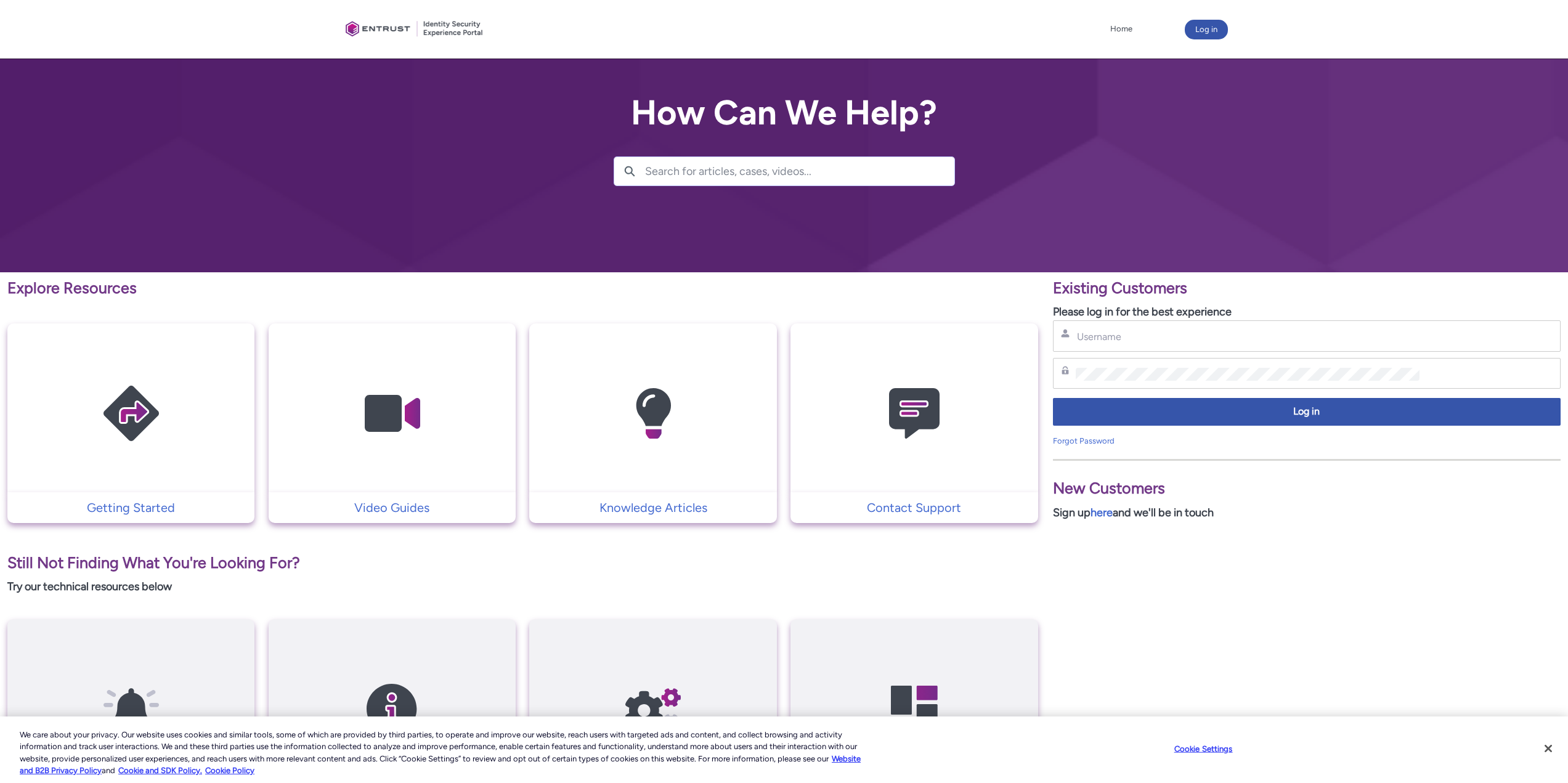
scroll to position [146, 0]
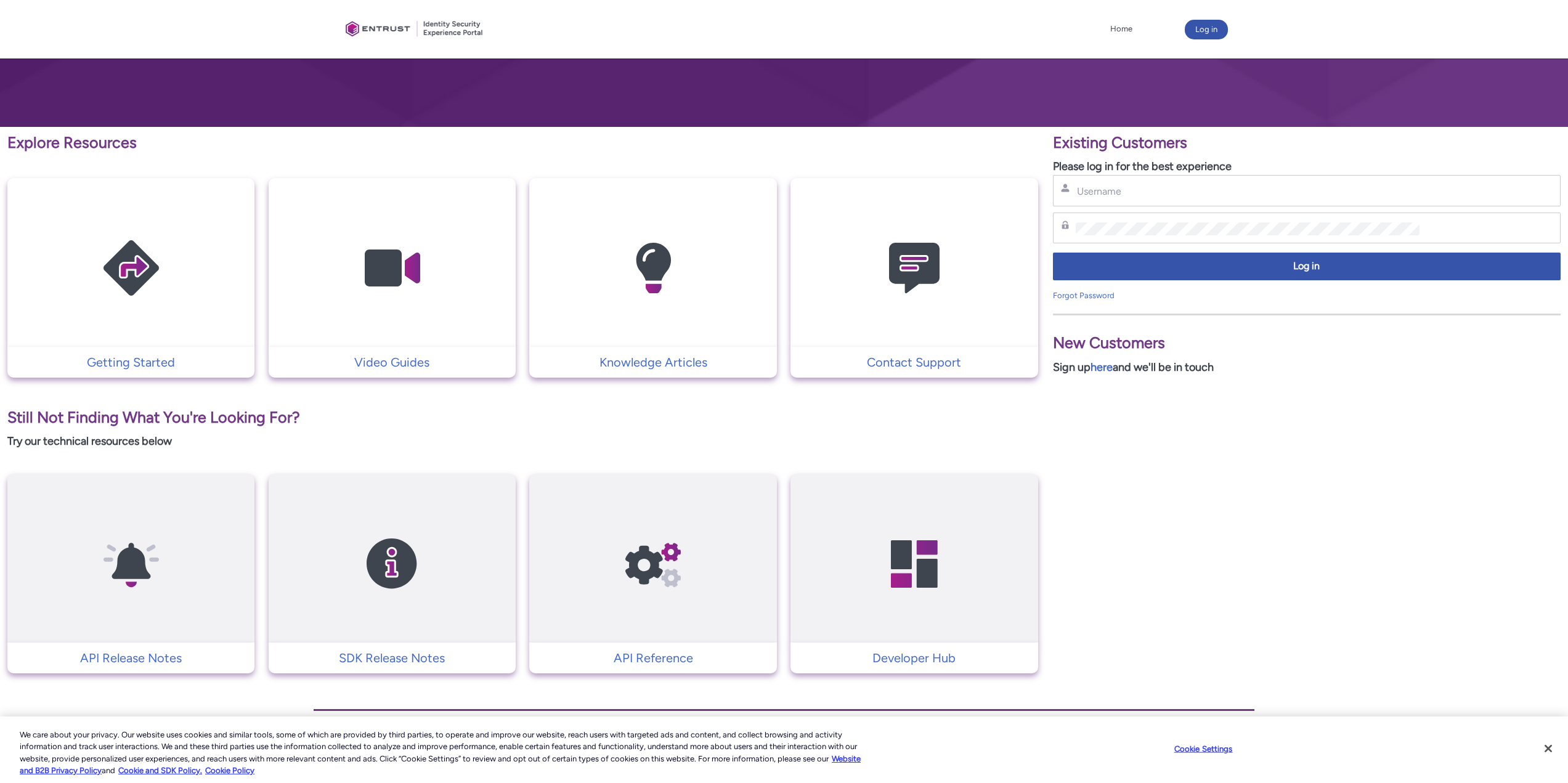
click at [893, 252] on img at bounding box center [914, 269] width 117 height 133
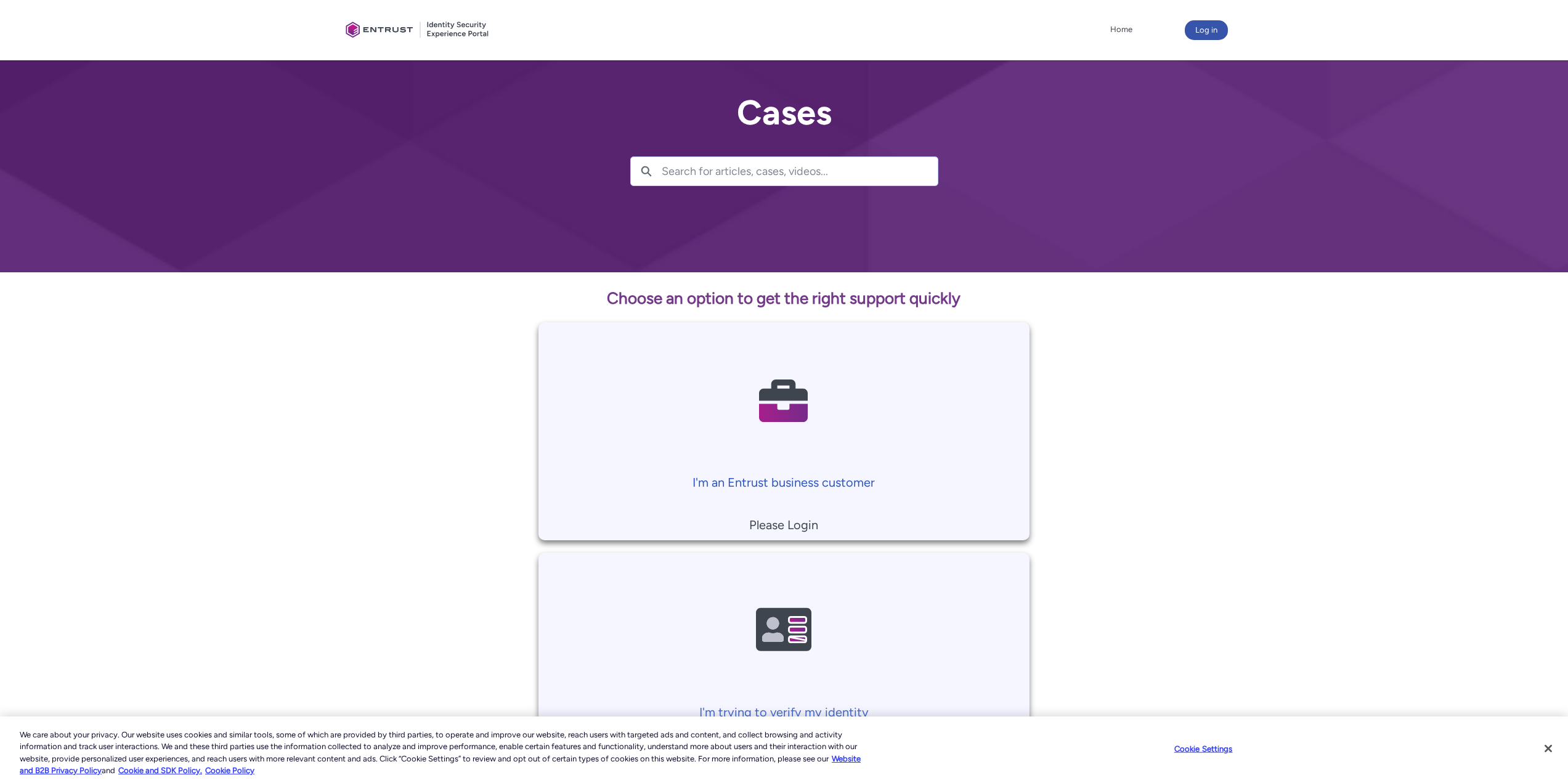
scroll to position [65, 0]
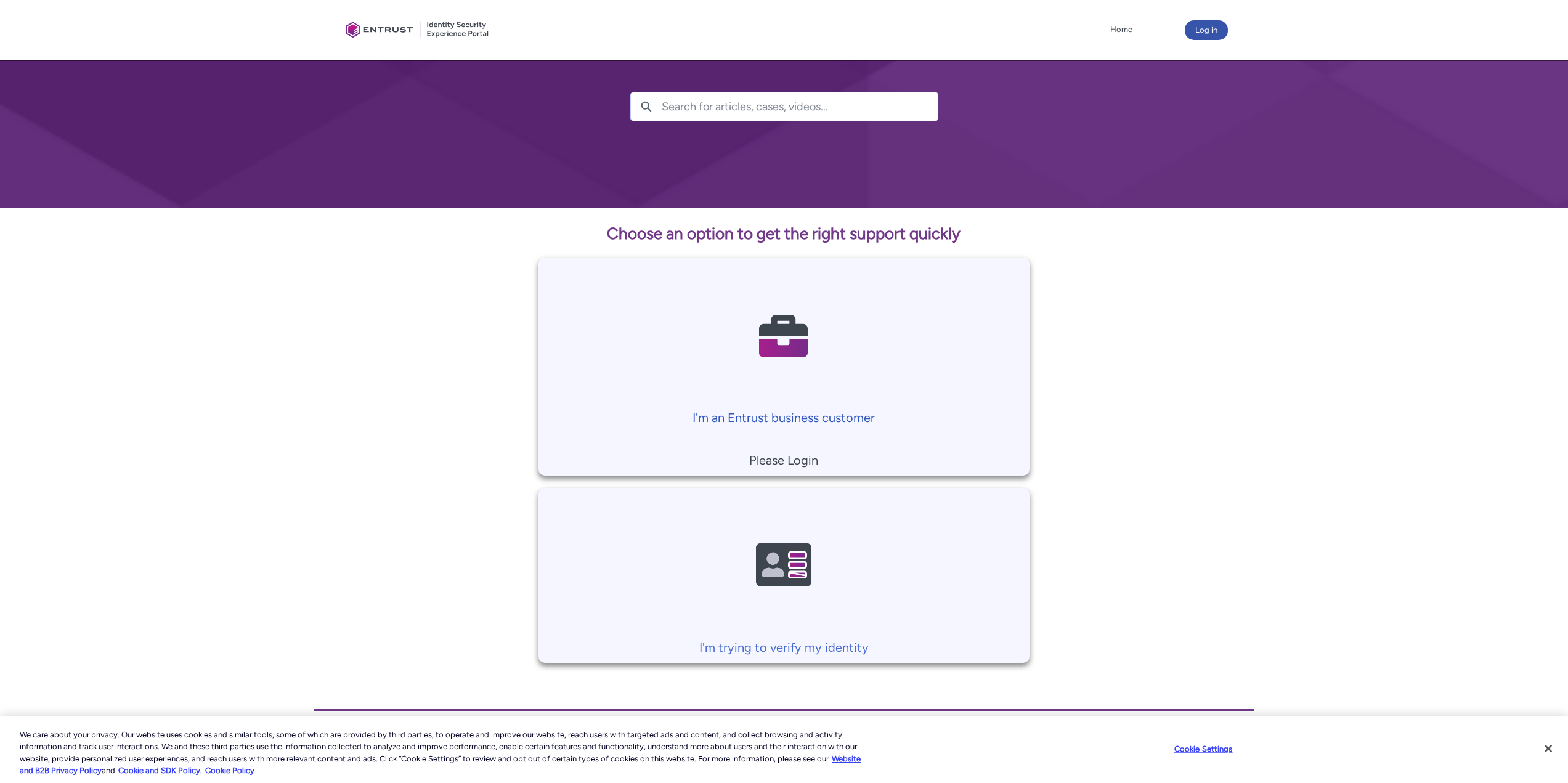
click at [779, 406] on link "I'm an Entrust business customer" at bounding box center [784, 341] width 491 height 169
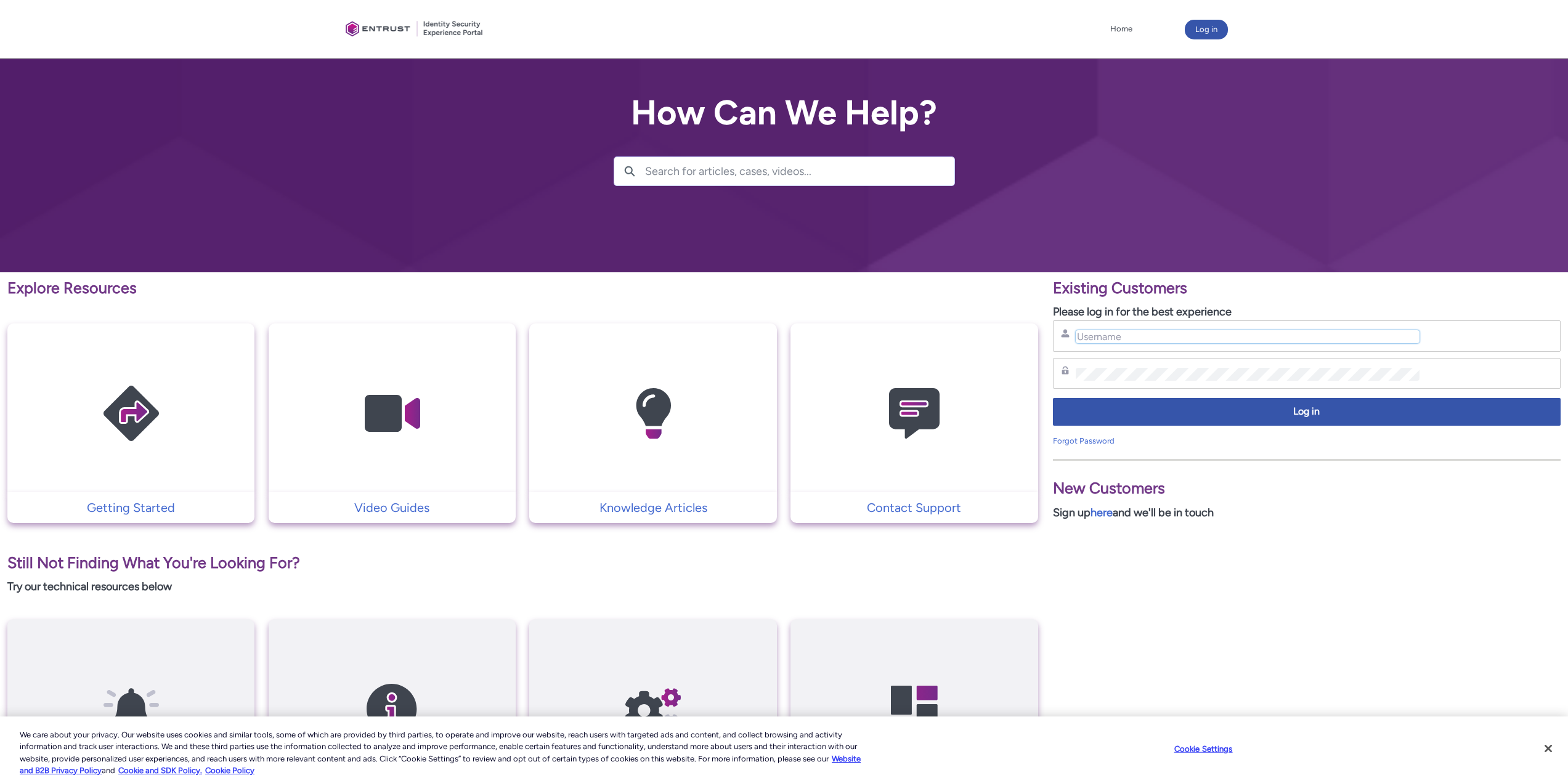
click at [1127, 332] on input "Username" at bounding box center [1248, 336] width 344 height 13
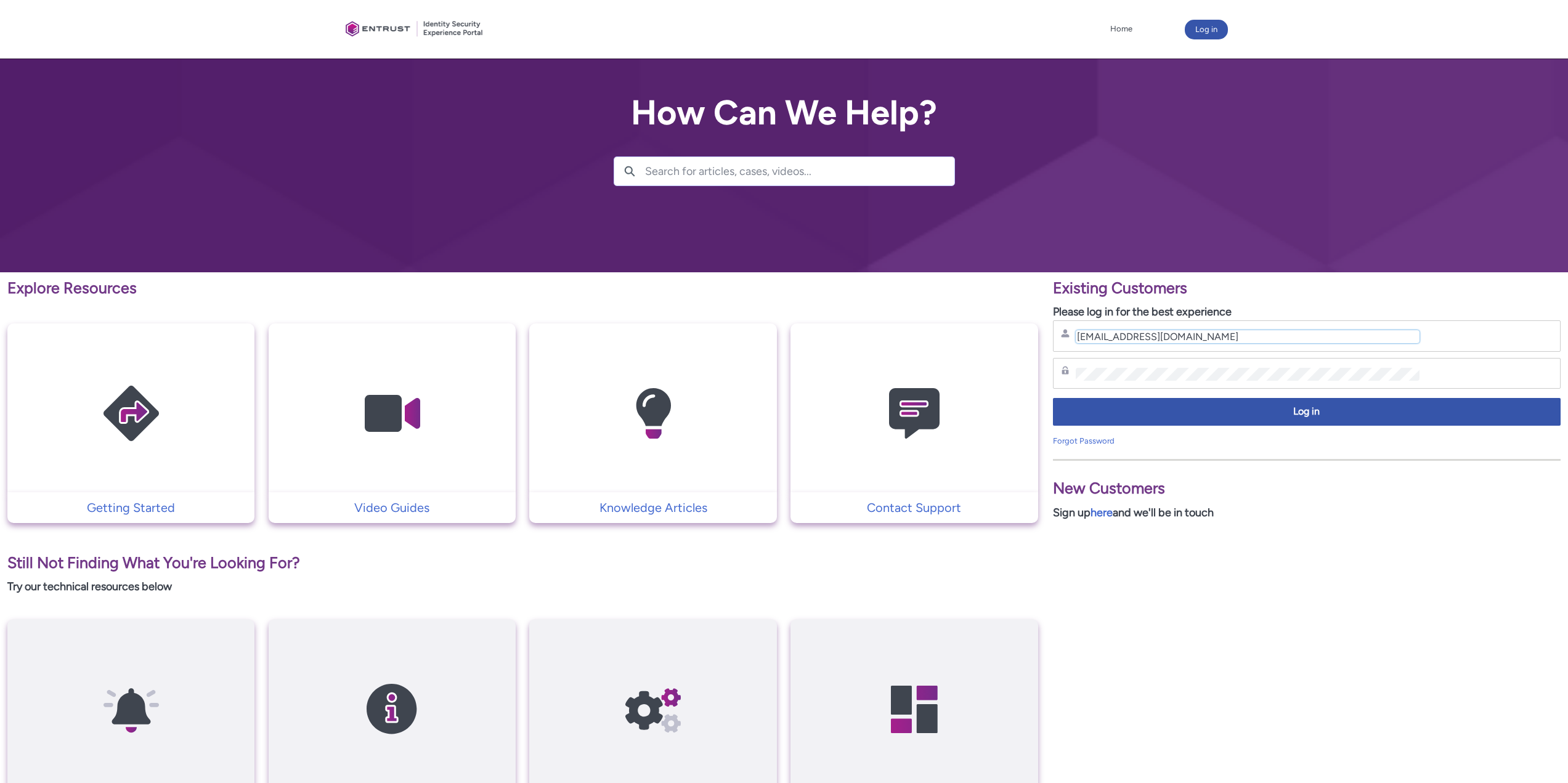
type input "florin.i.dominte@pwc.com"
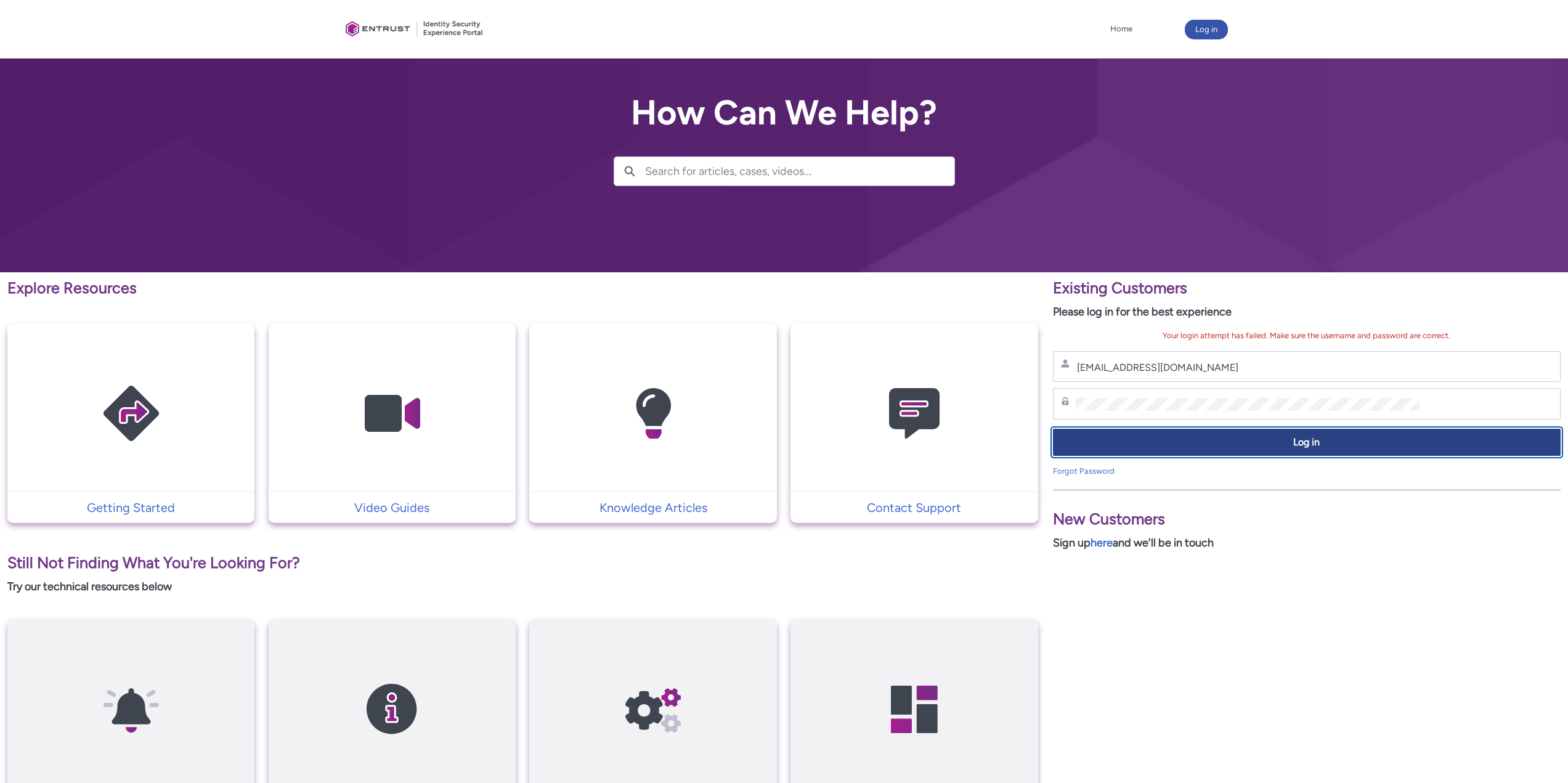
click at [1279, 439] on span "Log in" at bounding box center [1306, 443] width 492 height 14
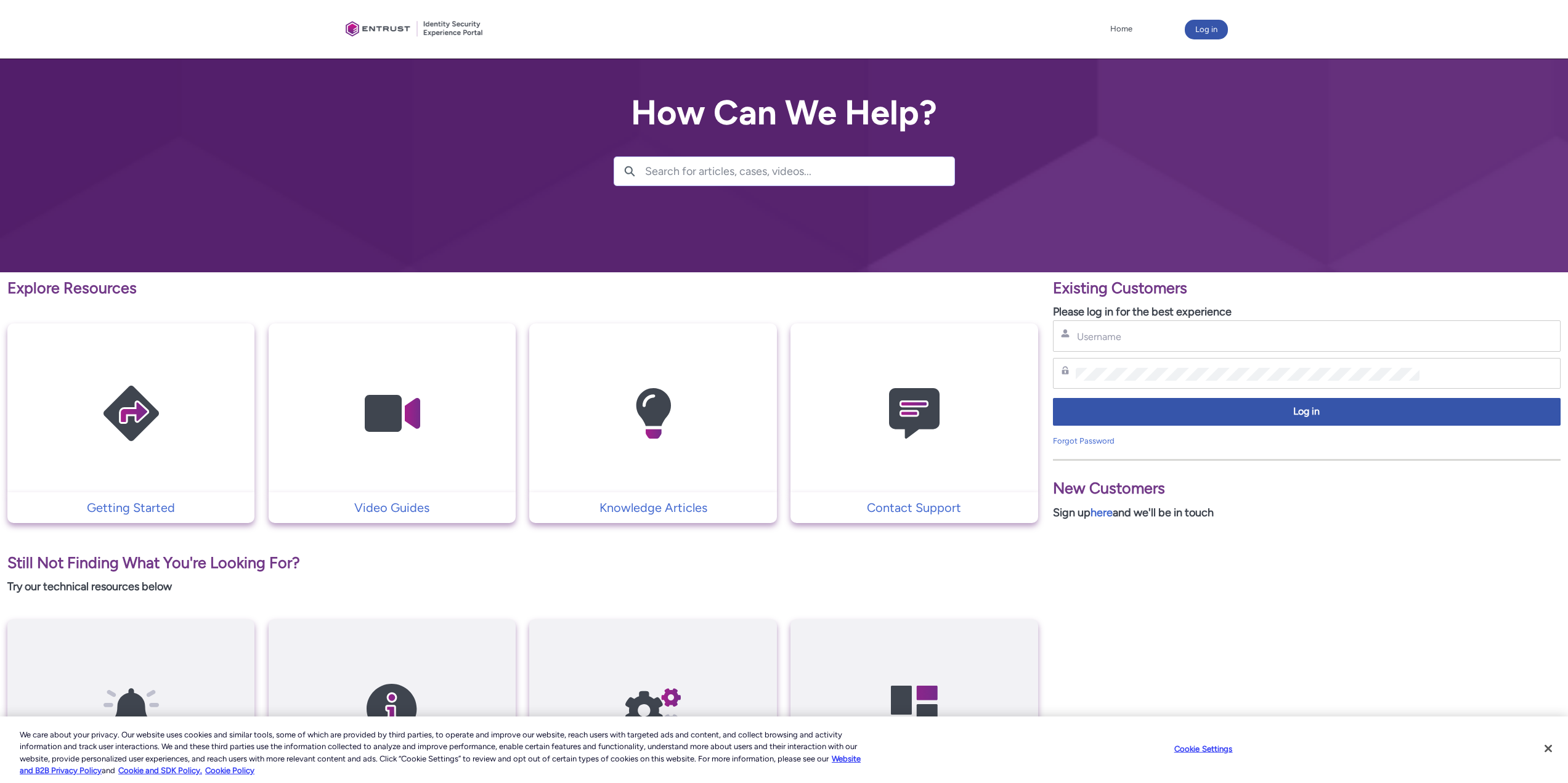
scroll to position [123, 0]
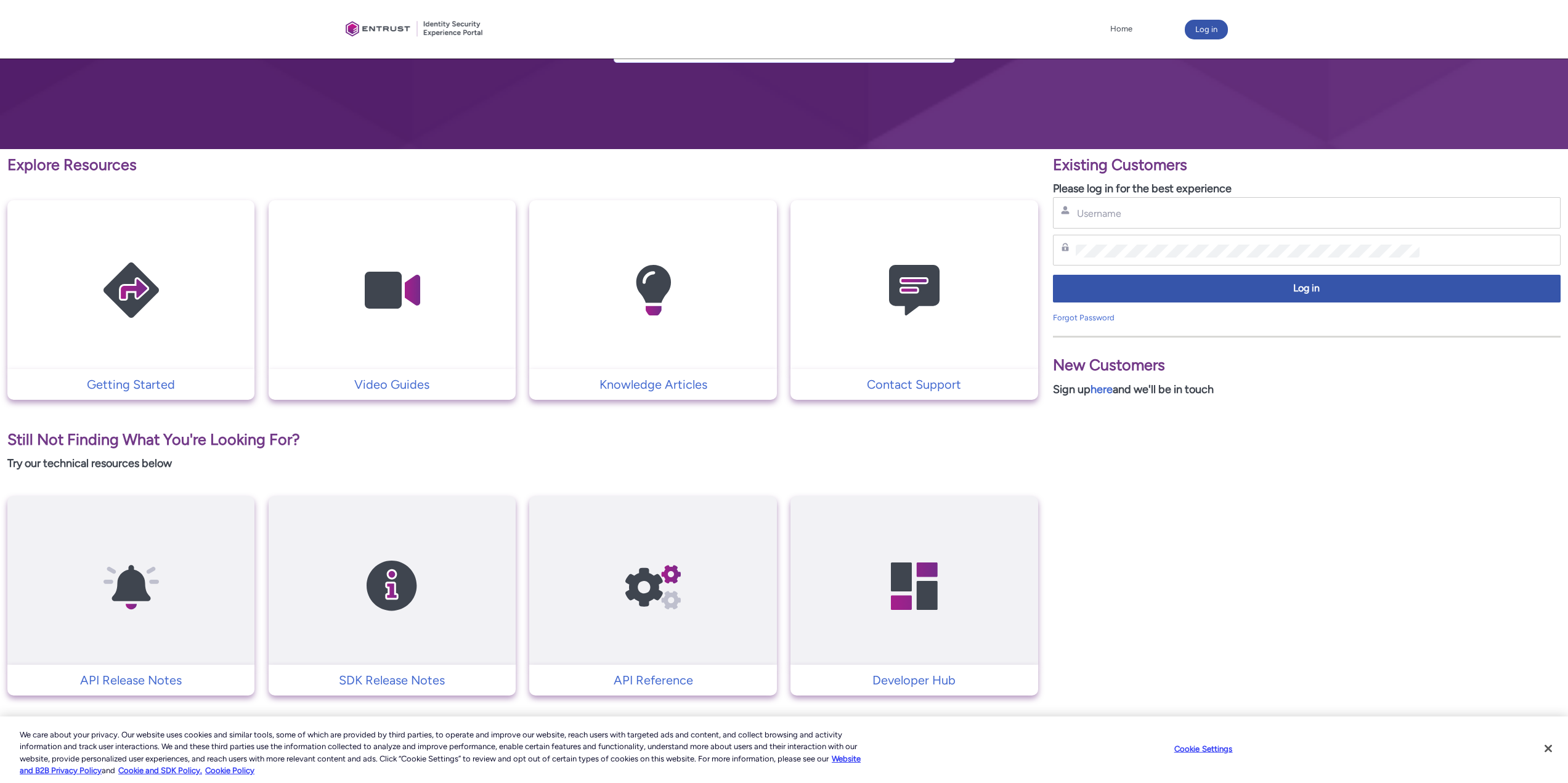
click at [876, 337] on img at bounding box center [914, 290] width 117 height 133
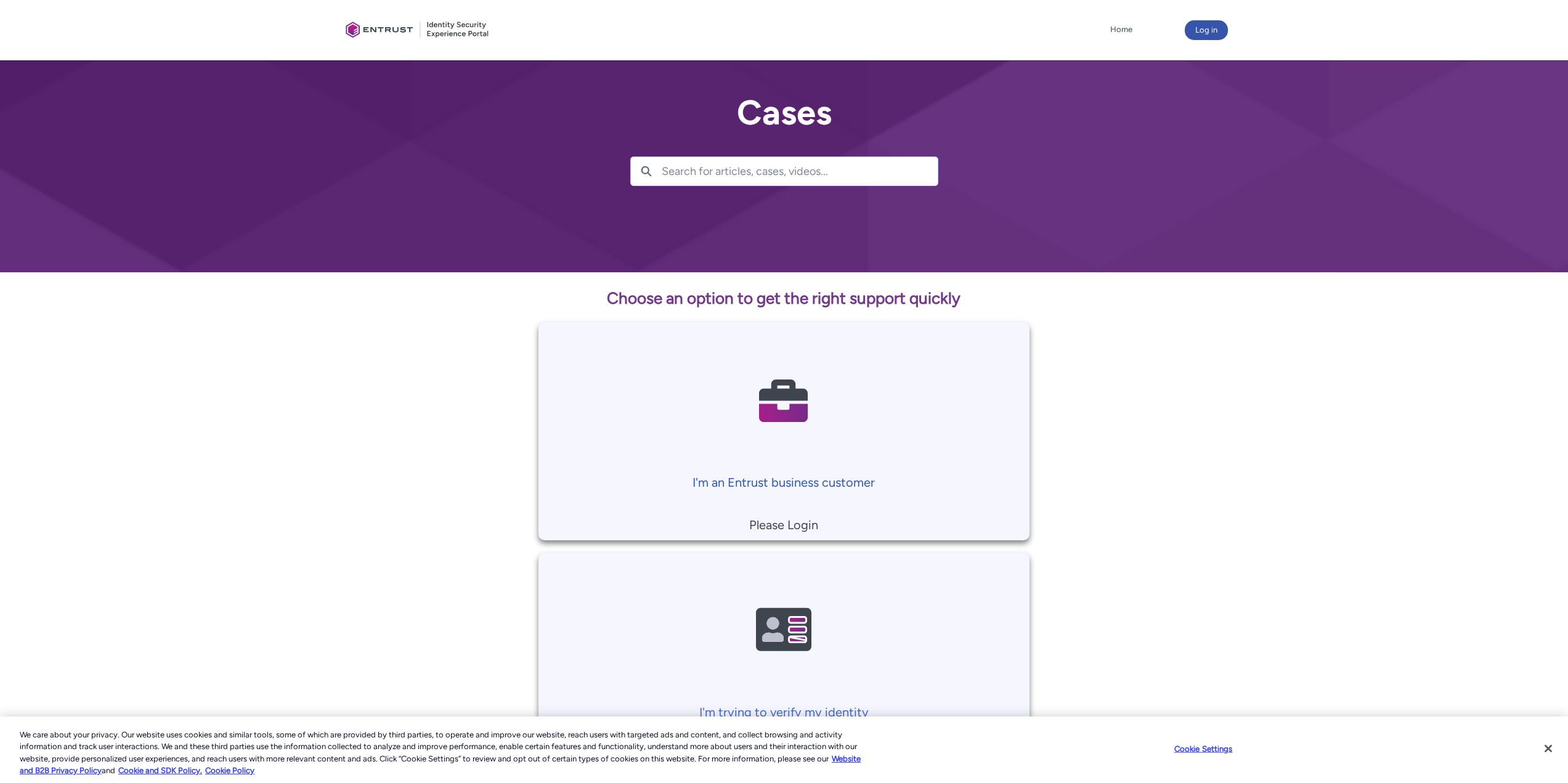
click at [775, 422] on img at bounding box center [784, 401] width 117 height 133
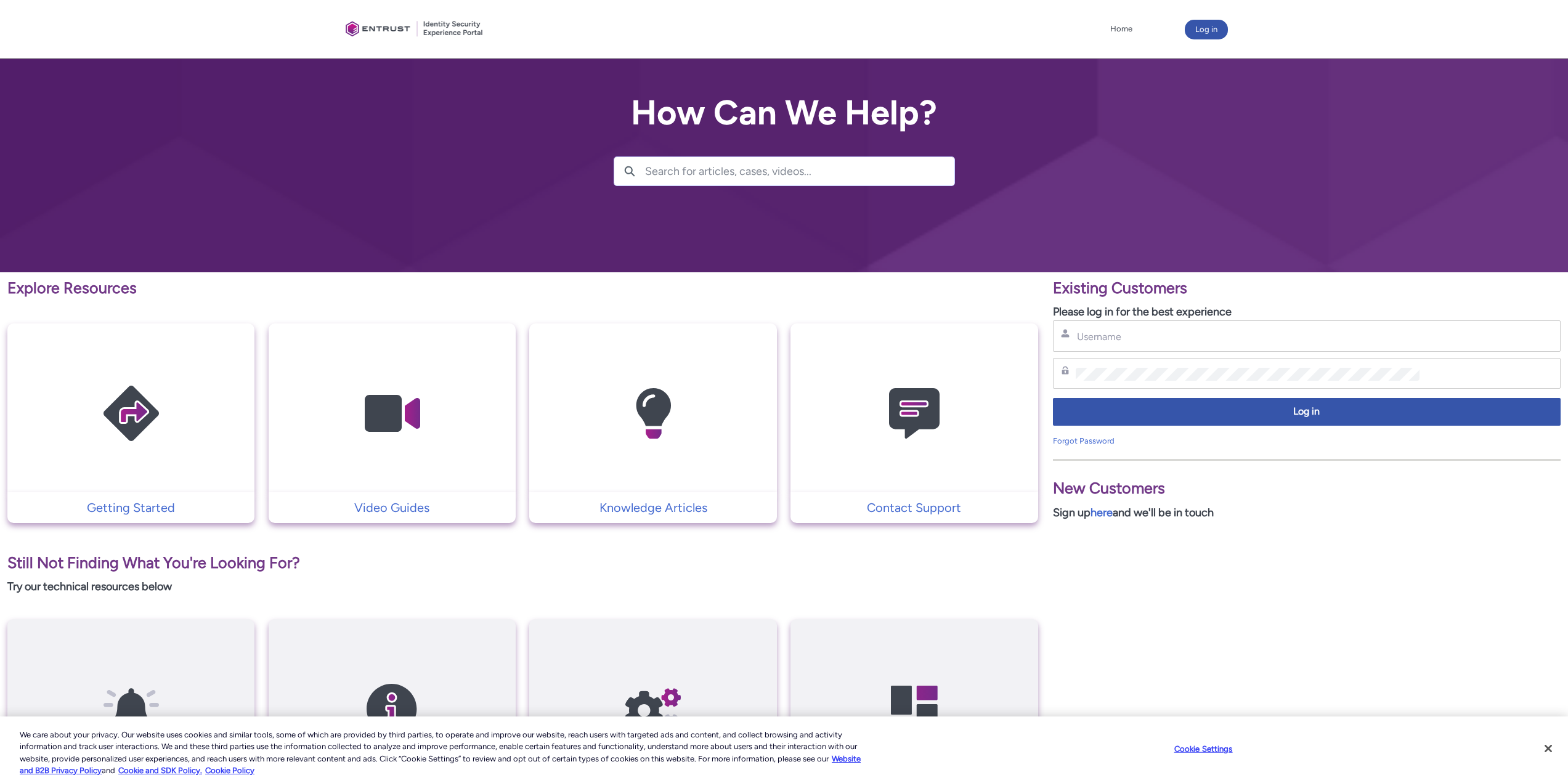
click at [1195, 328] on div "Username" at bounding box center [1306, 336] width 492 height 16
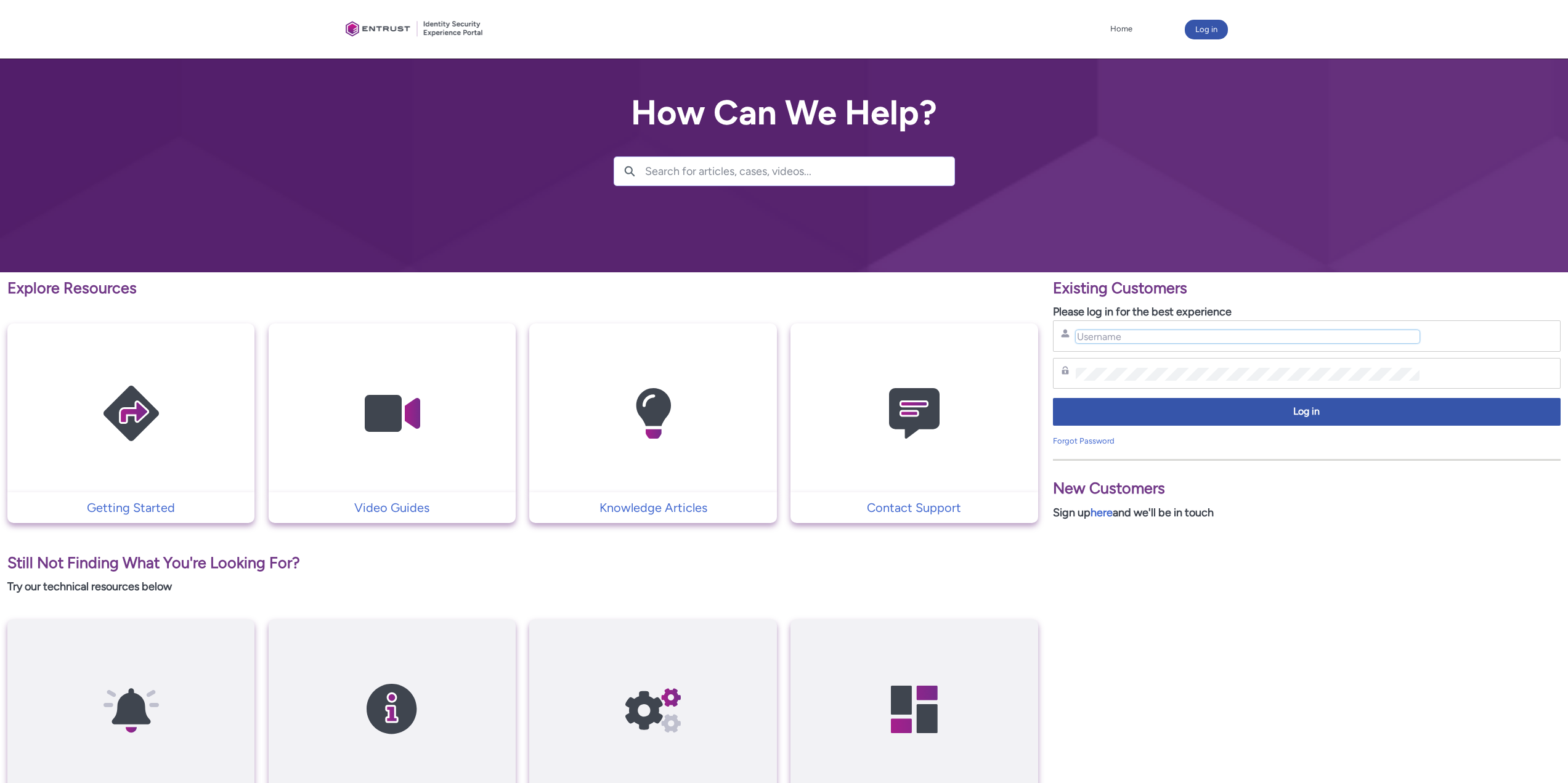
click at [1185, 331] on input "Username" at bounding box center [1248, 336] width 344 height 13
type input "[EMAIL_ADDRESS][DOMAIN_NAME]"
click at [1090, 439] on link "Forgot Password" at bounding box center [1083, 440] width 62 height 9
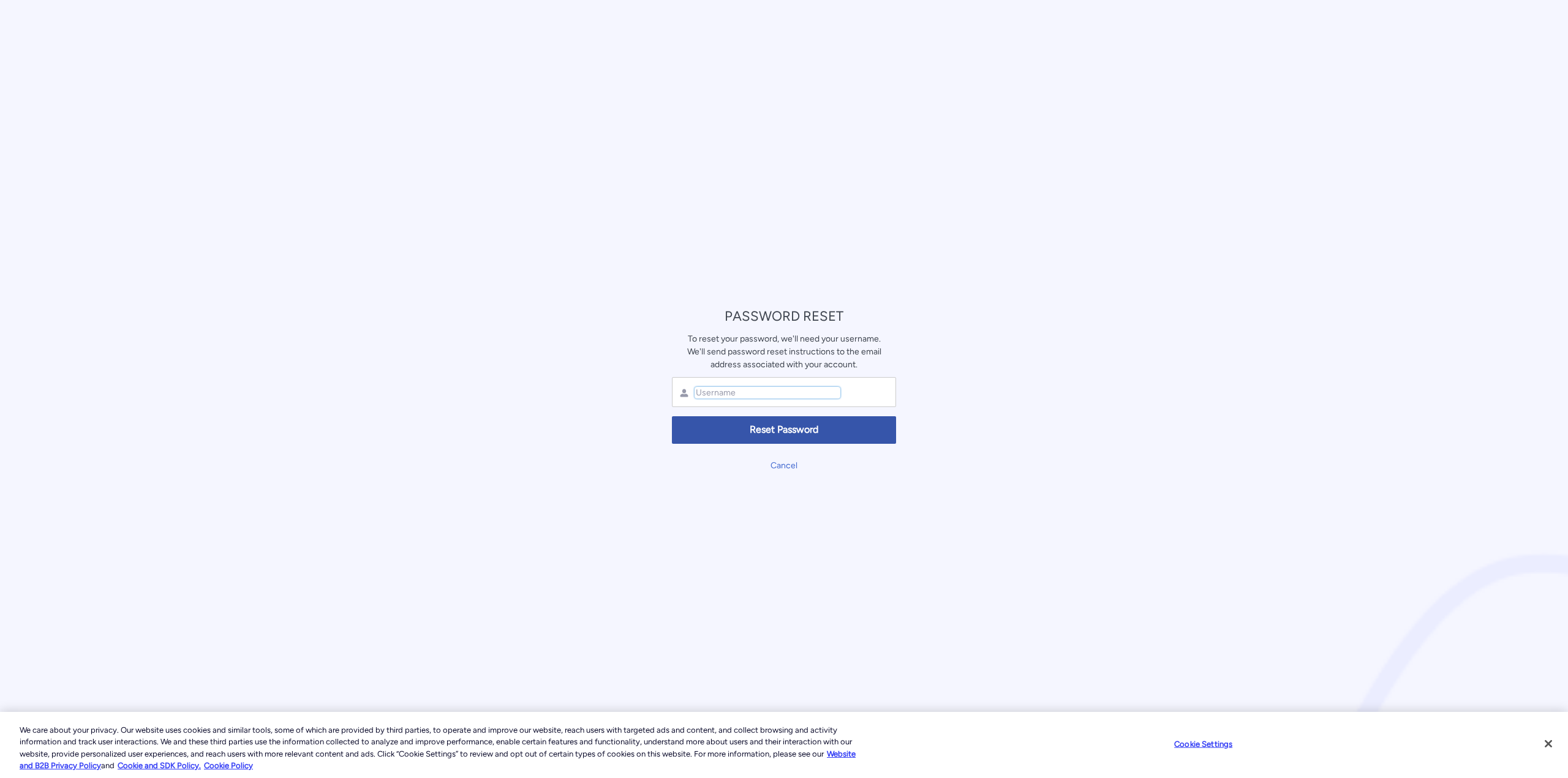
click at [776, 389] on input "text" at bounding box center [767, 392] width 146 height 12
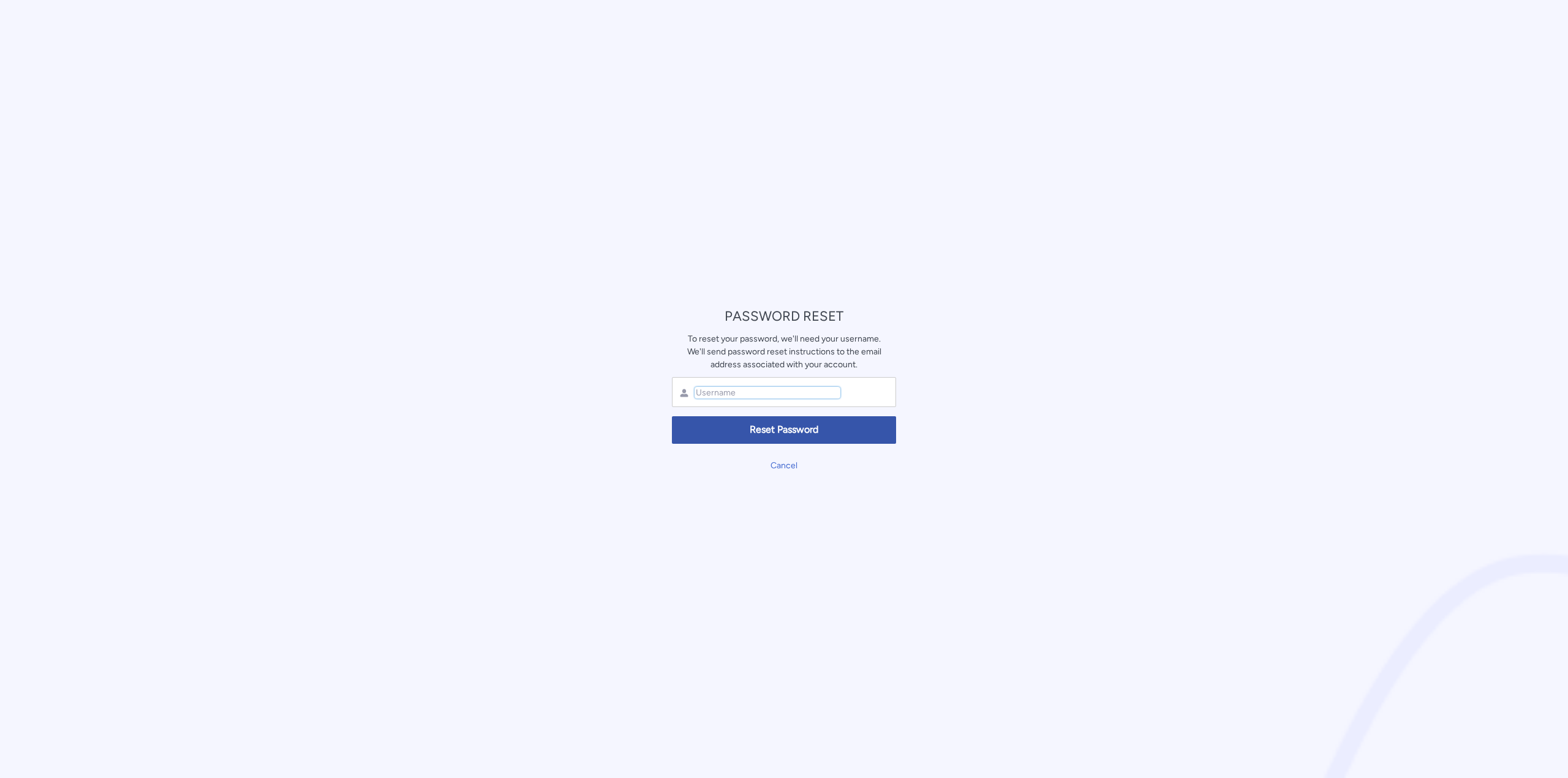
click at [787, 396] on input "text" at bounding box center [767, 392] width 146 height 12
type input "[EMAIL_ADDRESS][DOMAIN_NAME]"
click at [743, 426] on span "Reset Password" at bounding box center [784, 430] width 208 height 14
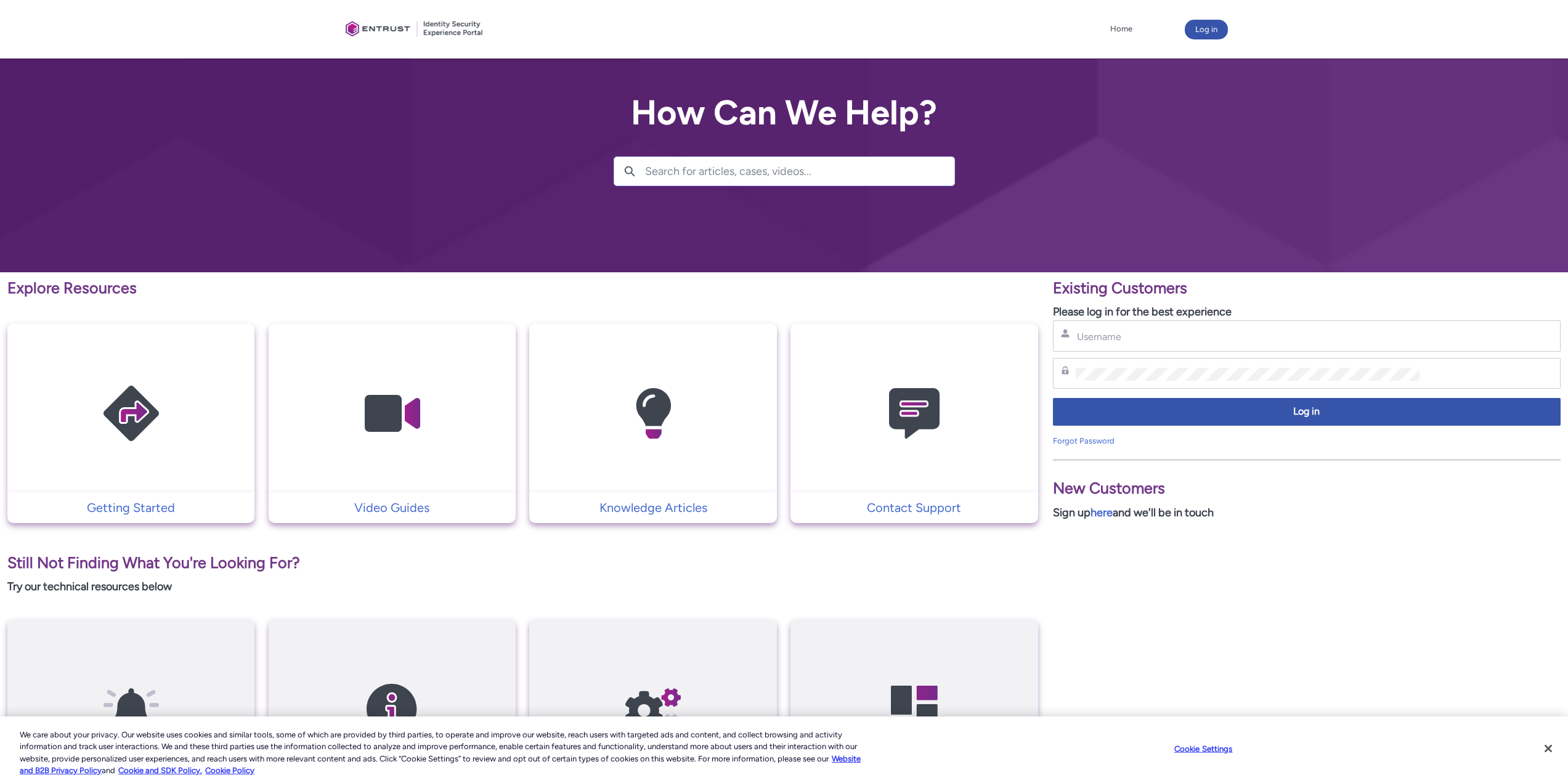
drag, startPoint x: 562, startPoint y: 359, endPoint x: 549, endPoint y: 365, distance: 14.3
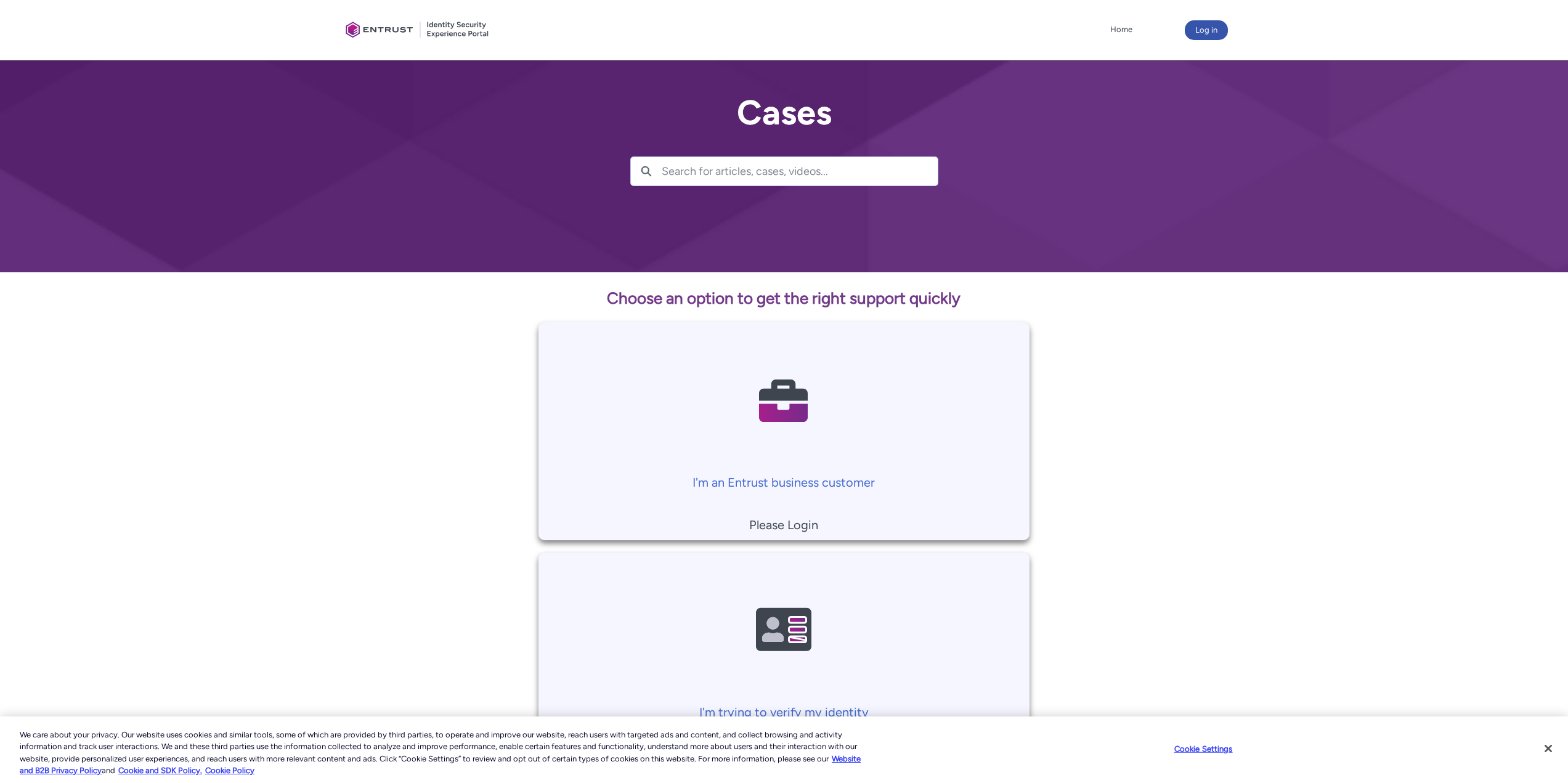
scroll to position [65, 0]
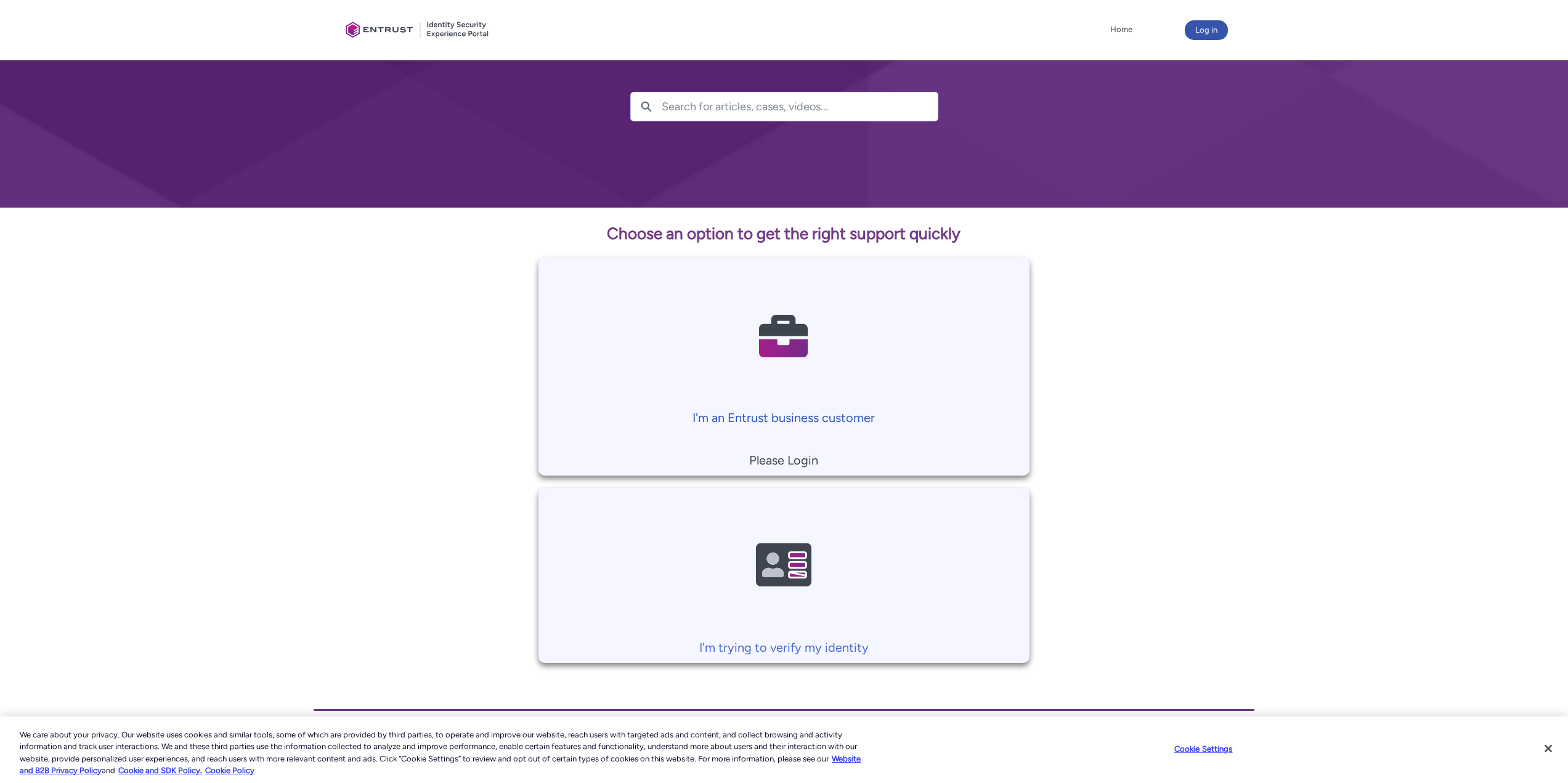
drag, startPoint x: 0, startPoint y: 0, endPoint x: 553, endPoint y: 330, distance: 644.0
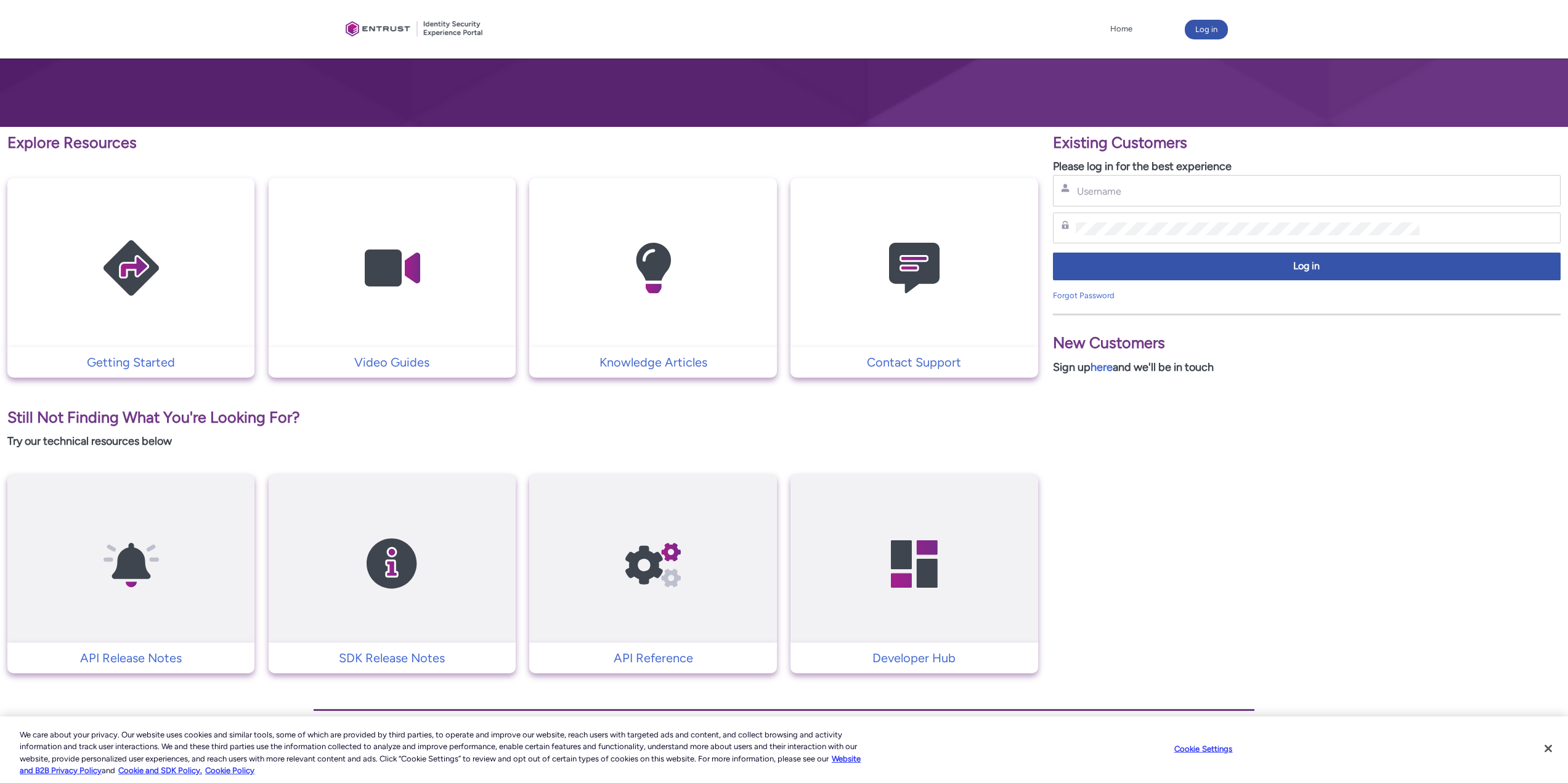
scroll to position [22, 0]
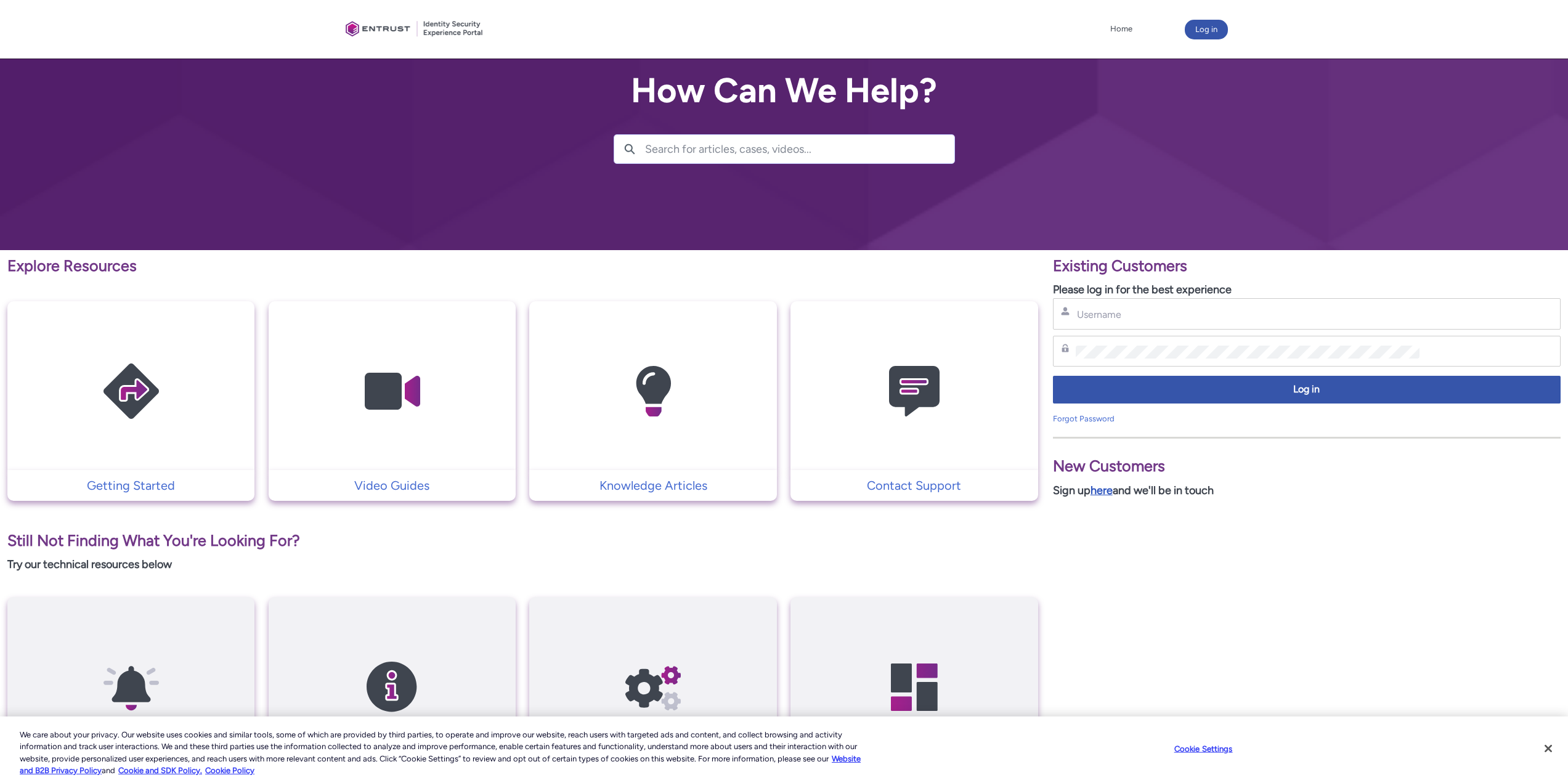
click at [1103, 493] on link "here" at bounding box center [1102, 491] width 22 height 14
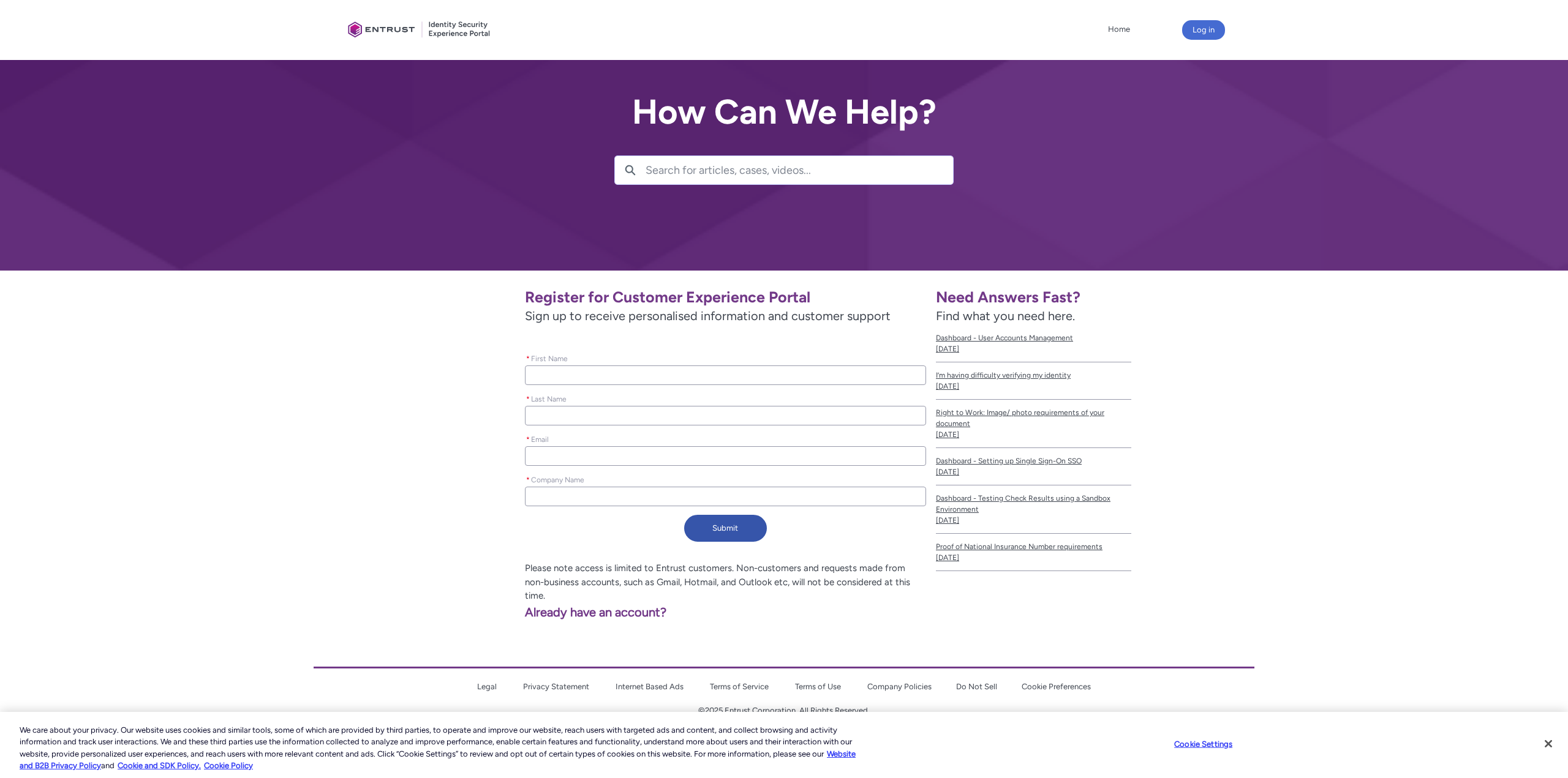
click at [600, 379] on input "* First Name" at bounding box center [725, 375] width 401 height 19
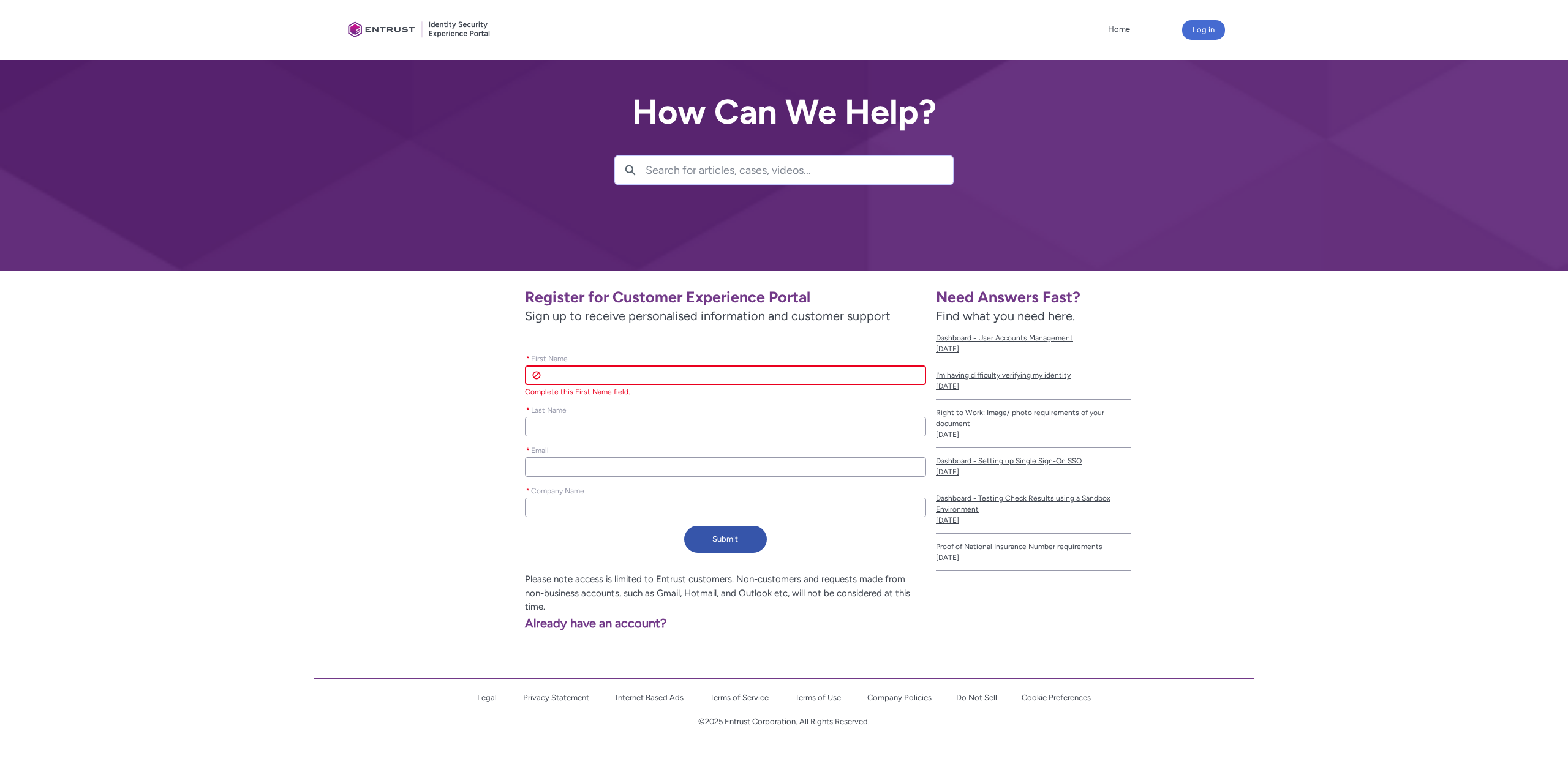
click at [600, 379] on input "* First Name" at bounding box center [725, 375] width 401 height 19
click at [581, 616] on link "Already have an account?" at bounding box center [509, 623] width 314 height 15
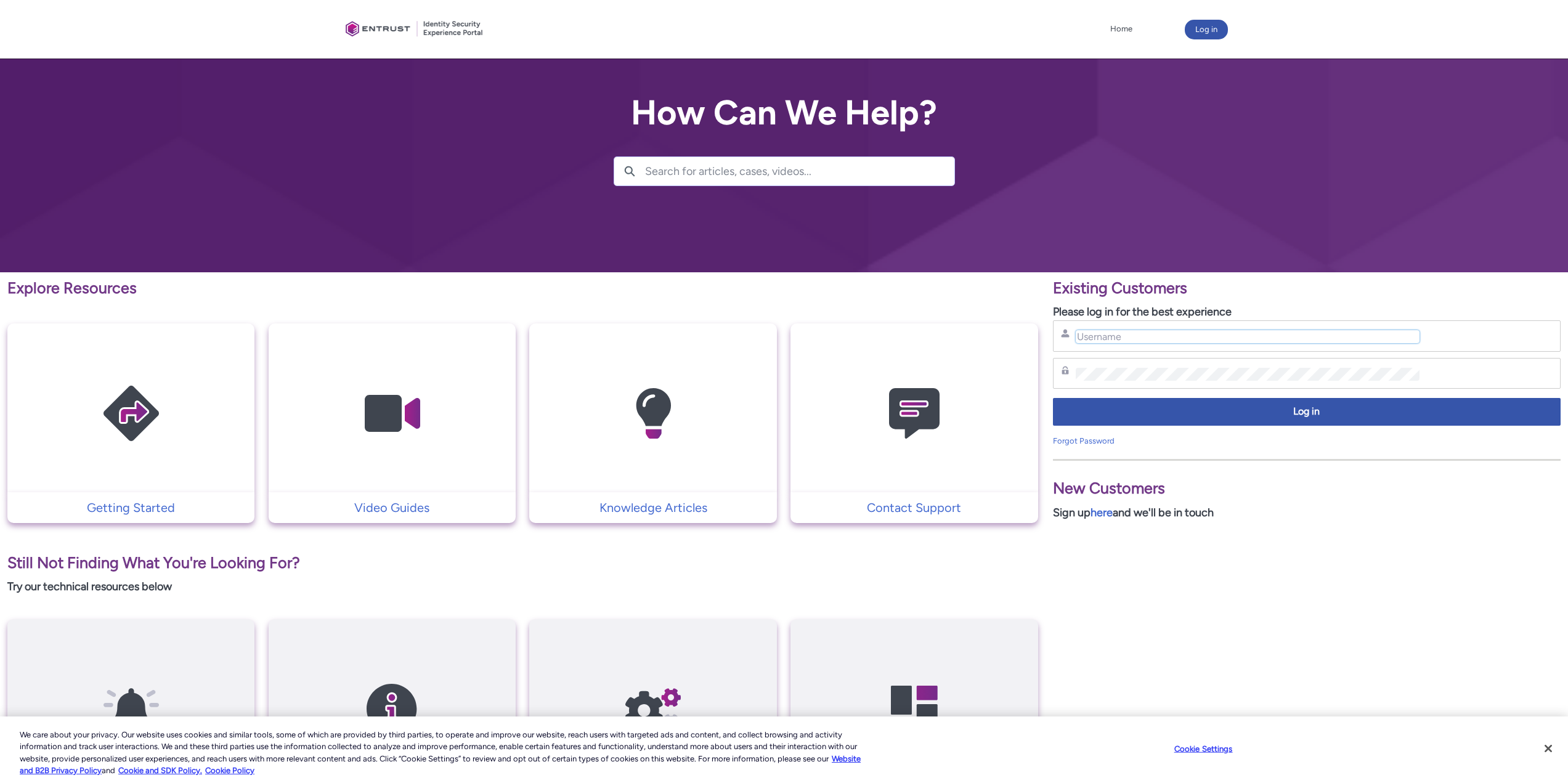
click at [1142, 339] on input "Username" at bounding box center [1248, 336] width 344 height 13
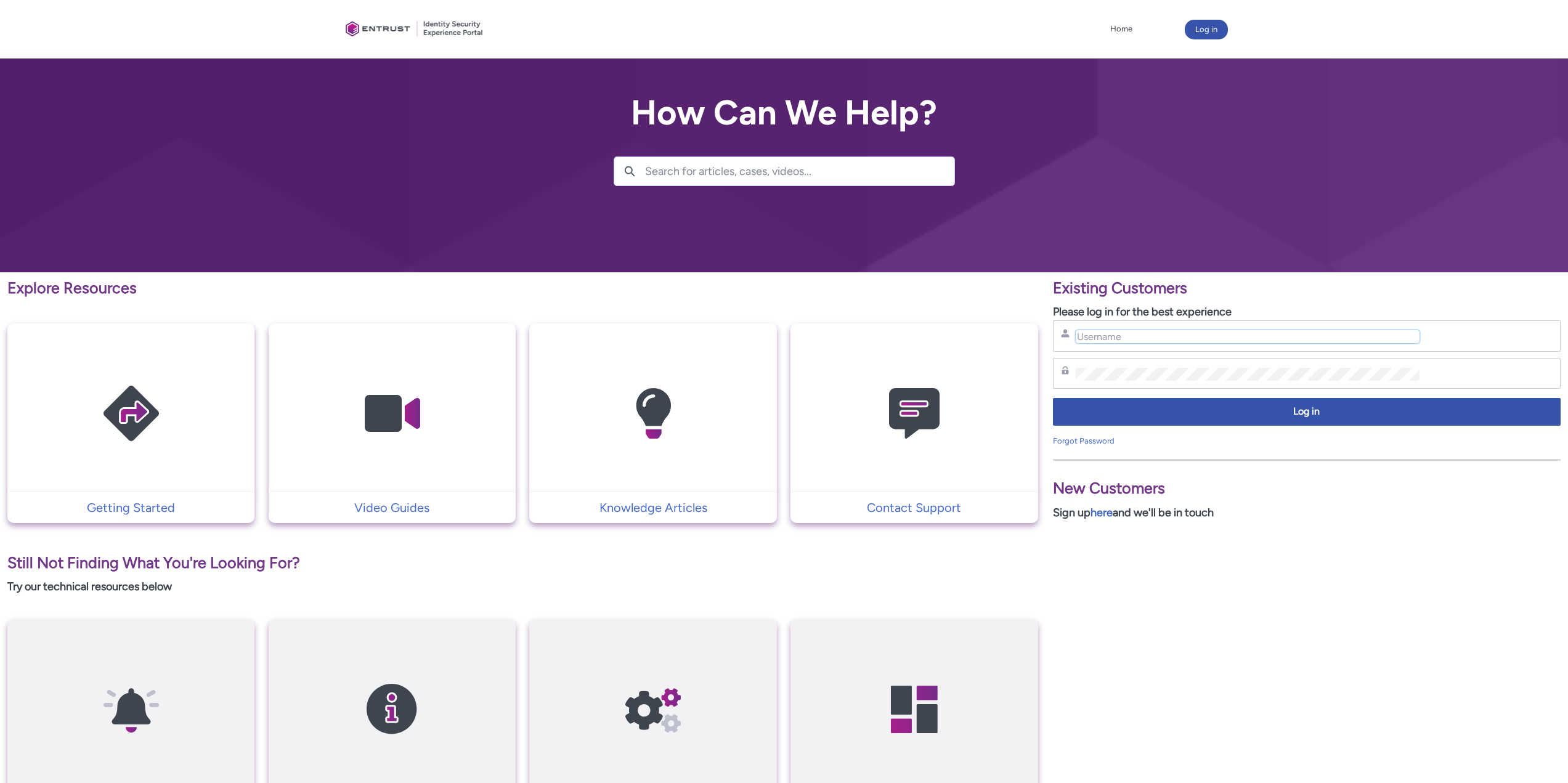
click at [1142, 339] on input "Username" at bounding box center [1248, 336] width 344 height 13
type input "[EMAIL_ADDRESS][DOMAIN_NAME]"
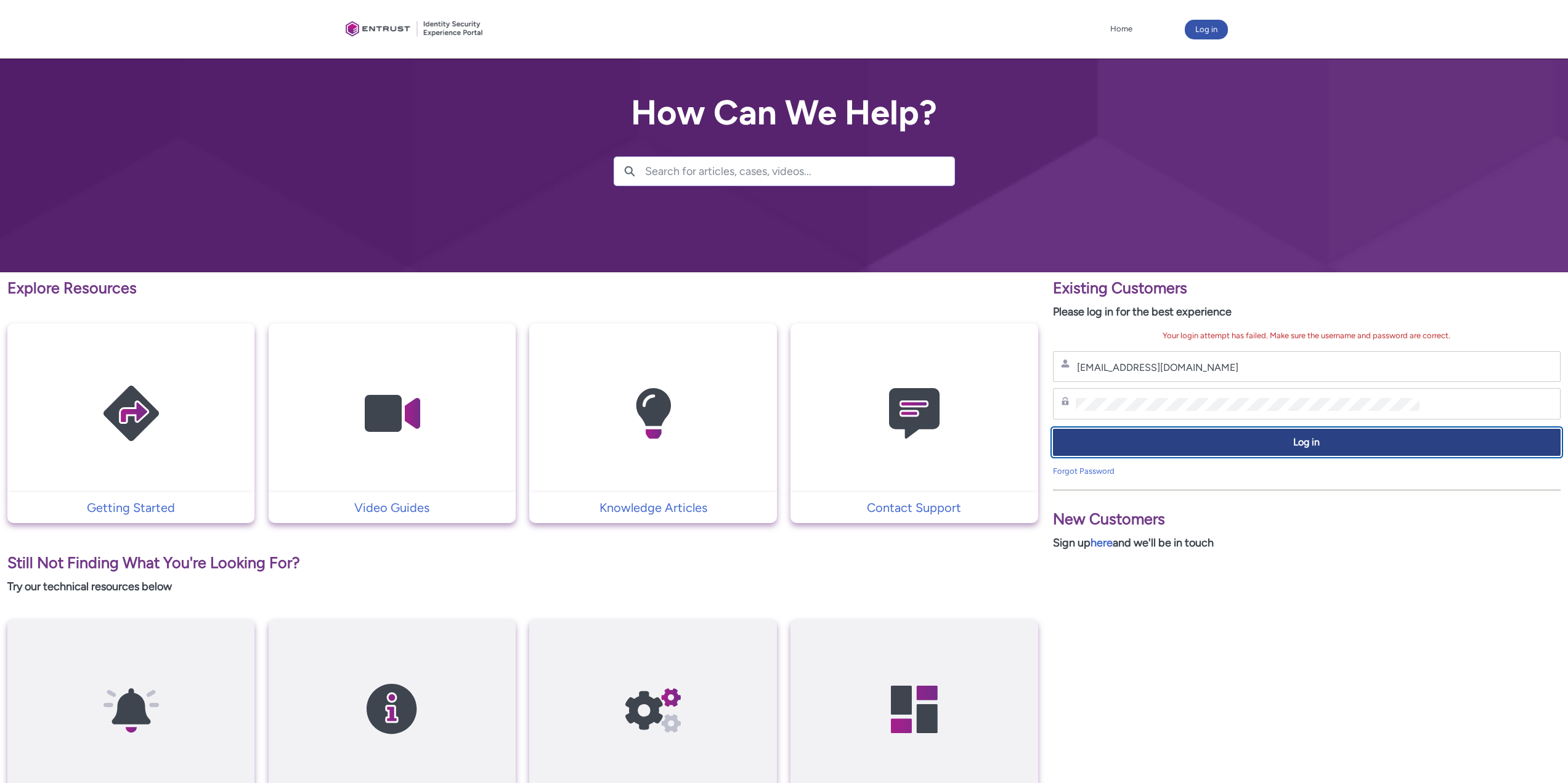
click at [1297, 437] on span "Log in" at bounding box center [1306, 443] width 492 height 14
